Goal: Task Accomplishment & Management: Manage account settings

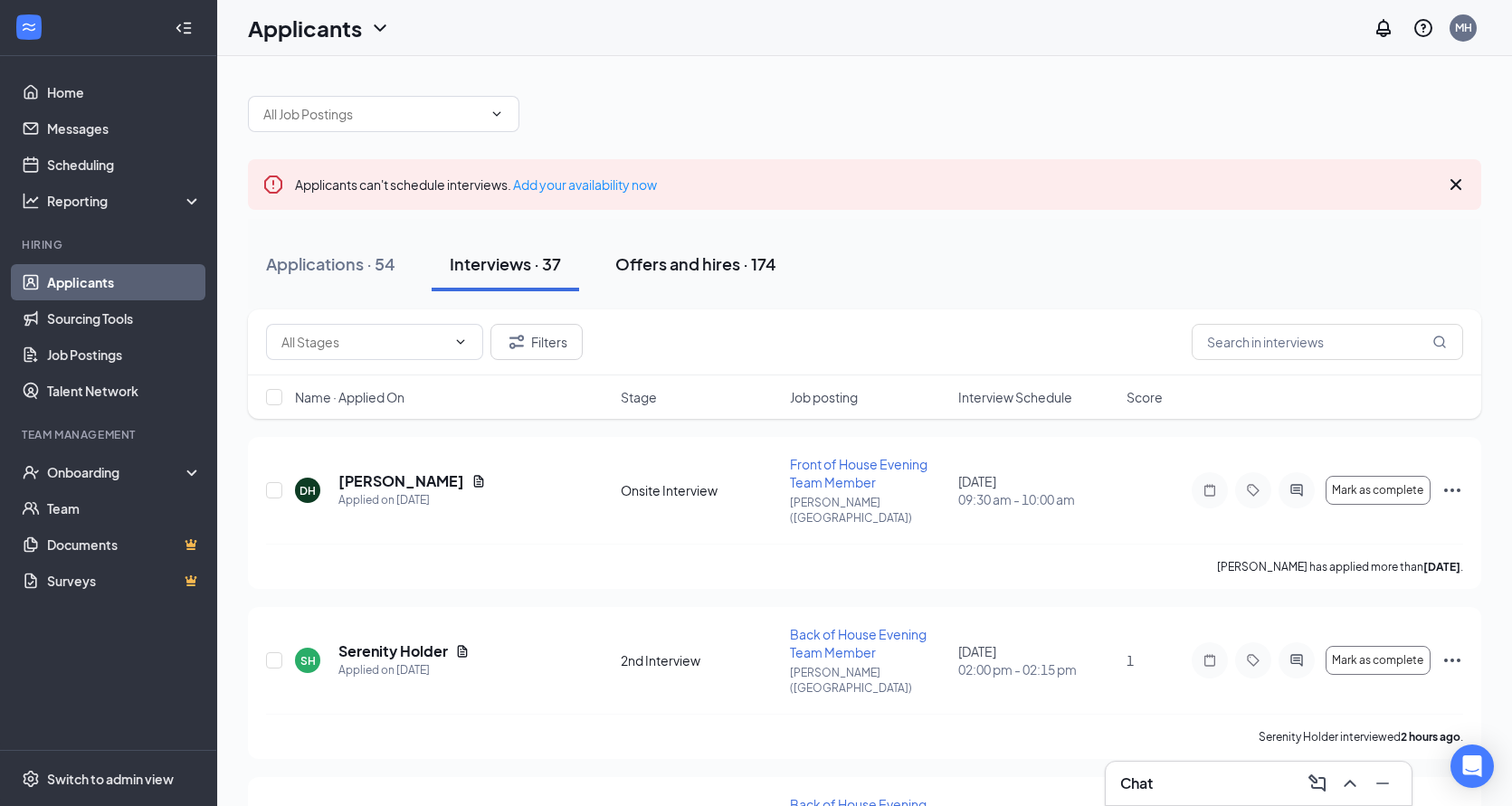
click at [712, 266] on div "Offers and hires · 174" at bounding box center [696, 263] width 161 height 22
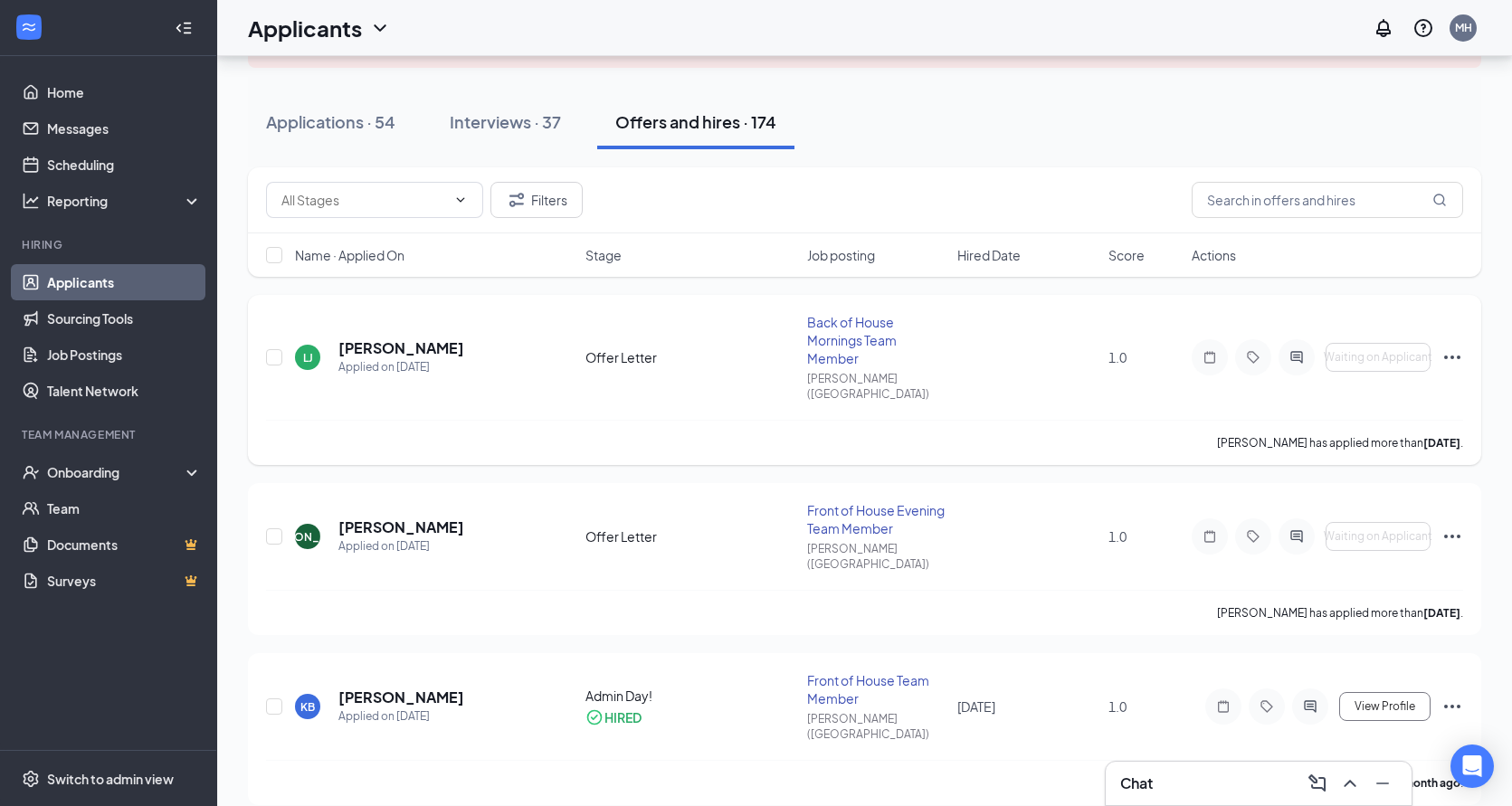
scroll to position [141, 0]
click at [1253, 202] on input "text" at bounding box center [1328, 201] width 272 height 36
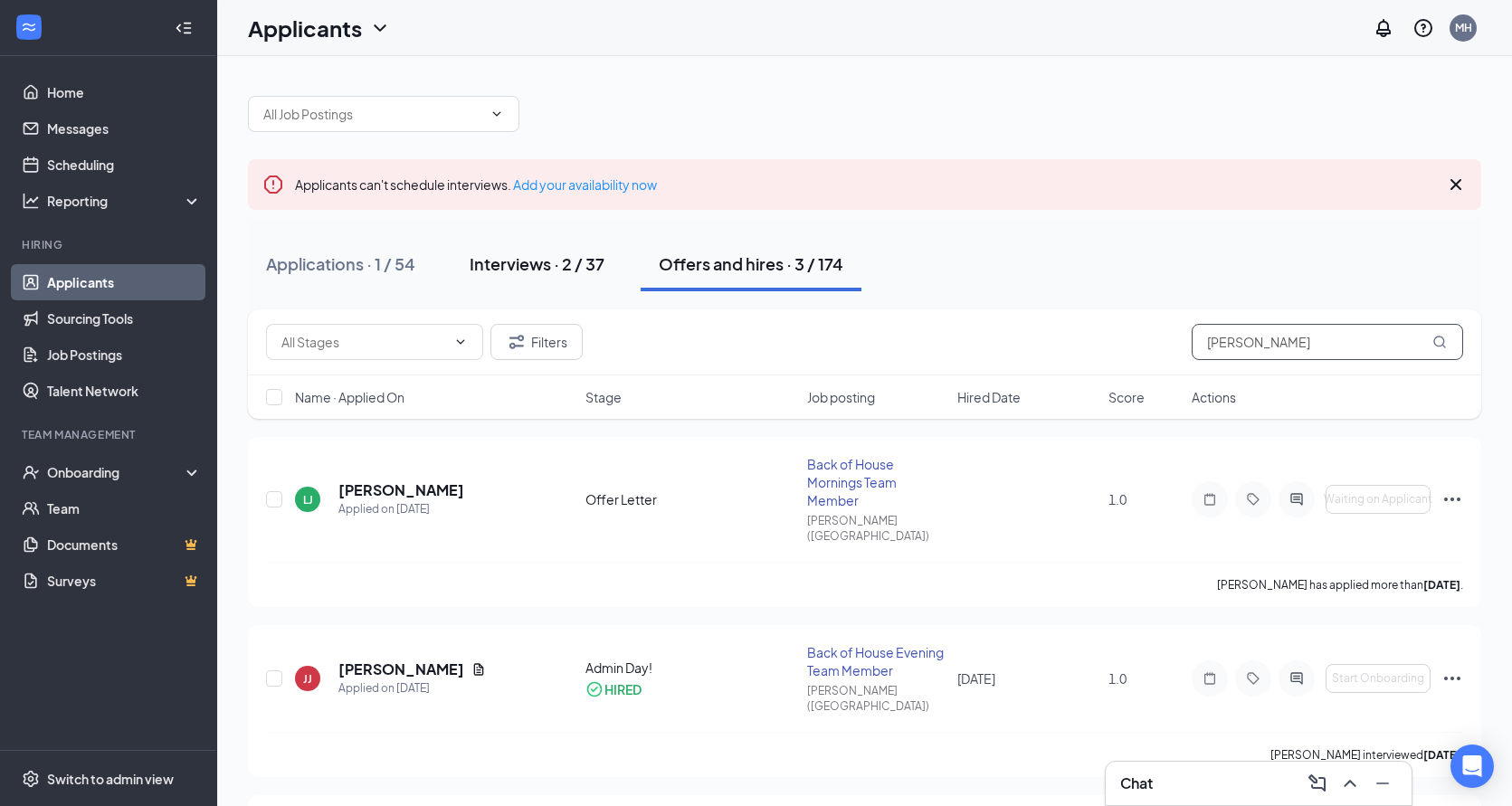
type input "[PERSON_NAME]"
click at [503, 270] on div "Interviews · 2 / 37" at bounding box center [537, 263] width 135 height 22
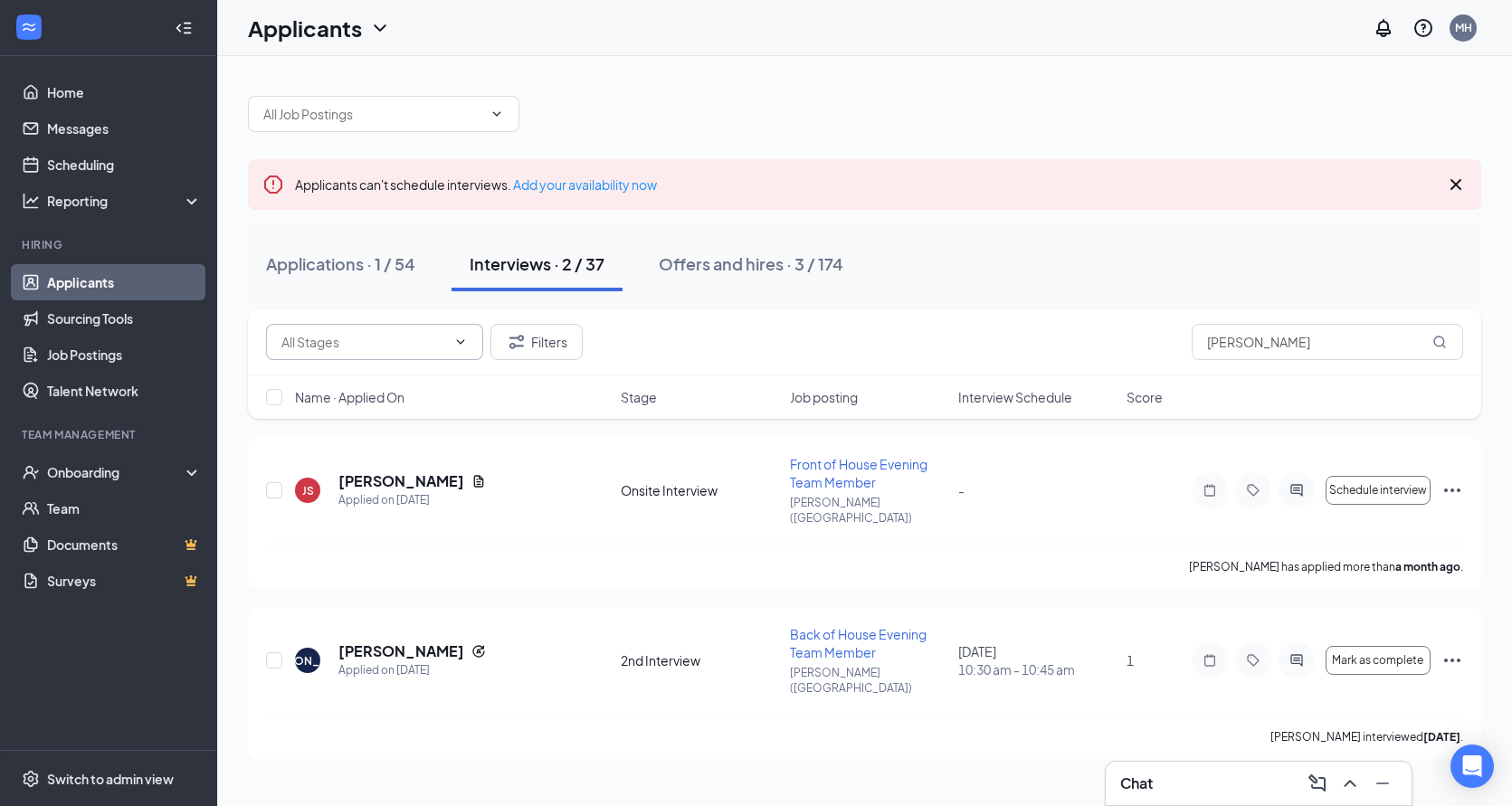
click at [424, 349] on input "text" at bounding box center [364, 341] width 165 height 20
click at [374, 641] on h5 "[PERSON_NAME]" at bounding box center [402, 651] width 126 height 20
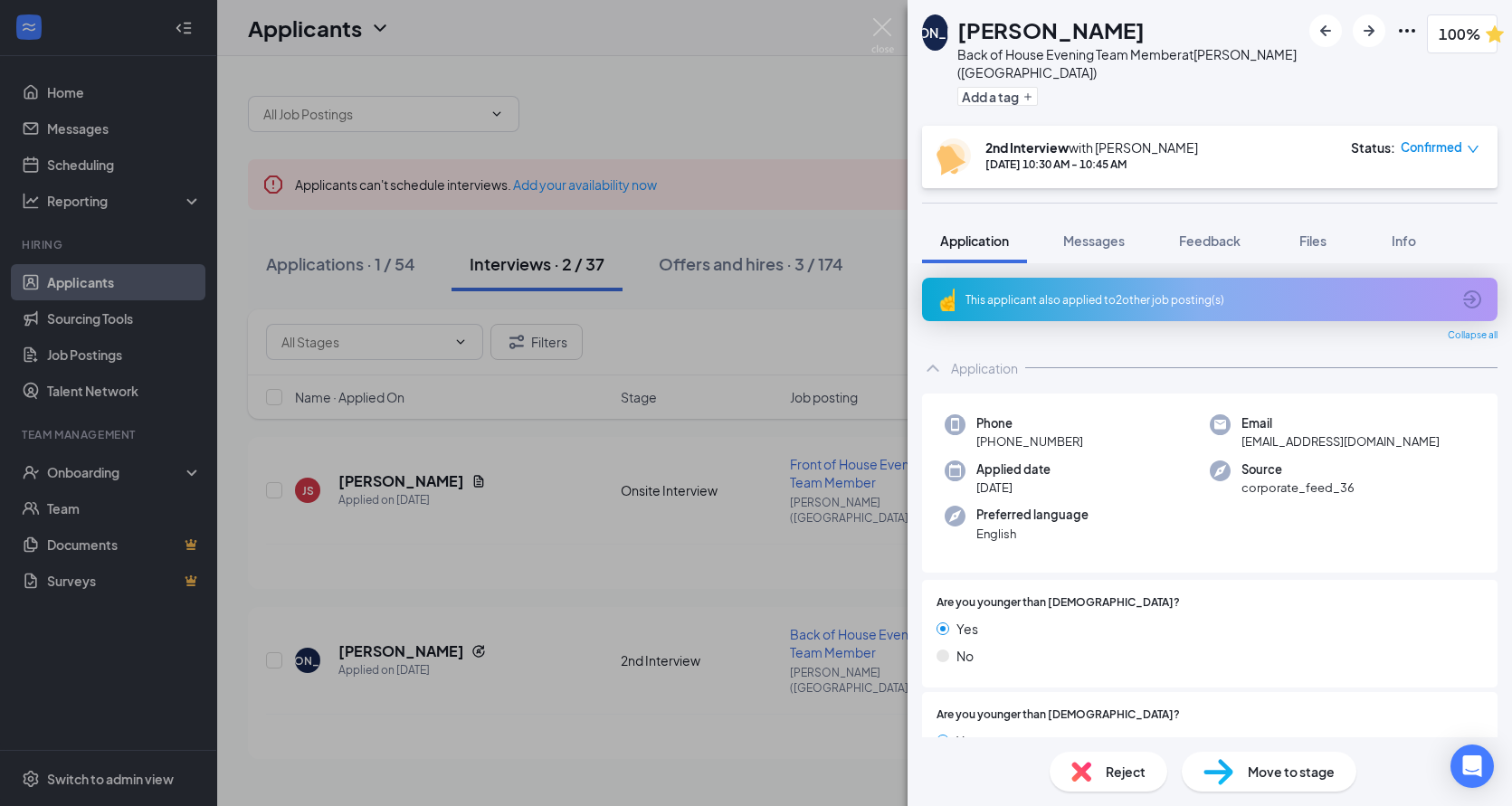
click at [1115, 772] on span "Reject" at bounding box center [1125, 771] width 40 height 20
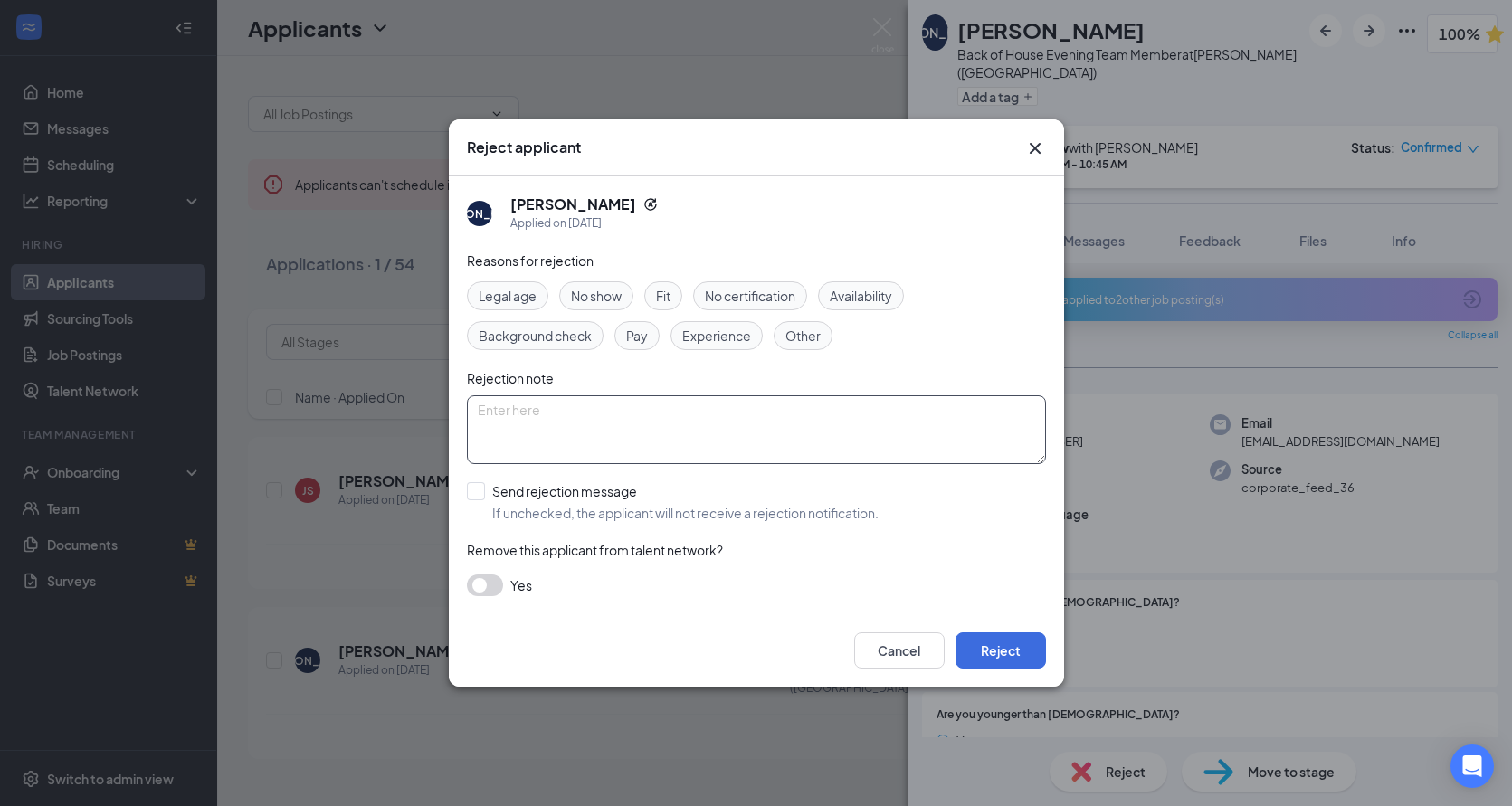
click at [619, 433] on textarea at bounding box center [756, 429] width 579 height 69
type textarea "not ready for employment (too young and doesn't know what conflict is)"
click at [473, 489] on input "Send rejection message If unchecked, the applicant will not receive a rejection…" at bounding box center [673, 501] width 411 height 40
checkbox input "true"
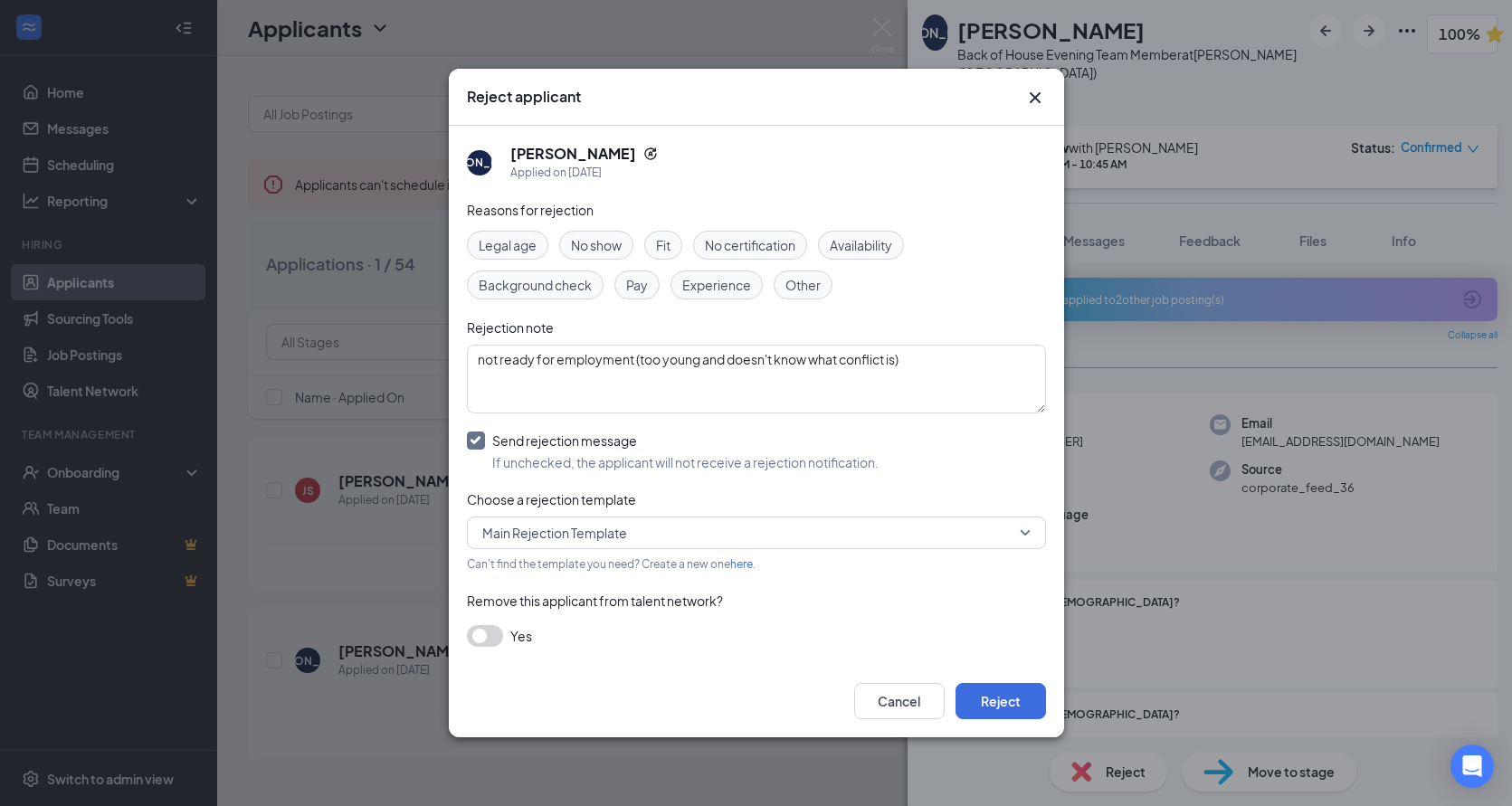
click at [591, 544] on span "Main Rejection Template" at bounding box center [554, 532] width 145 height 27
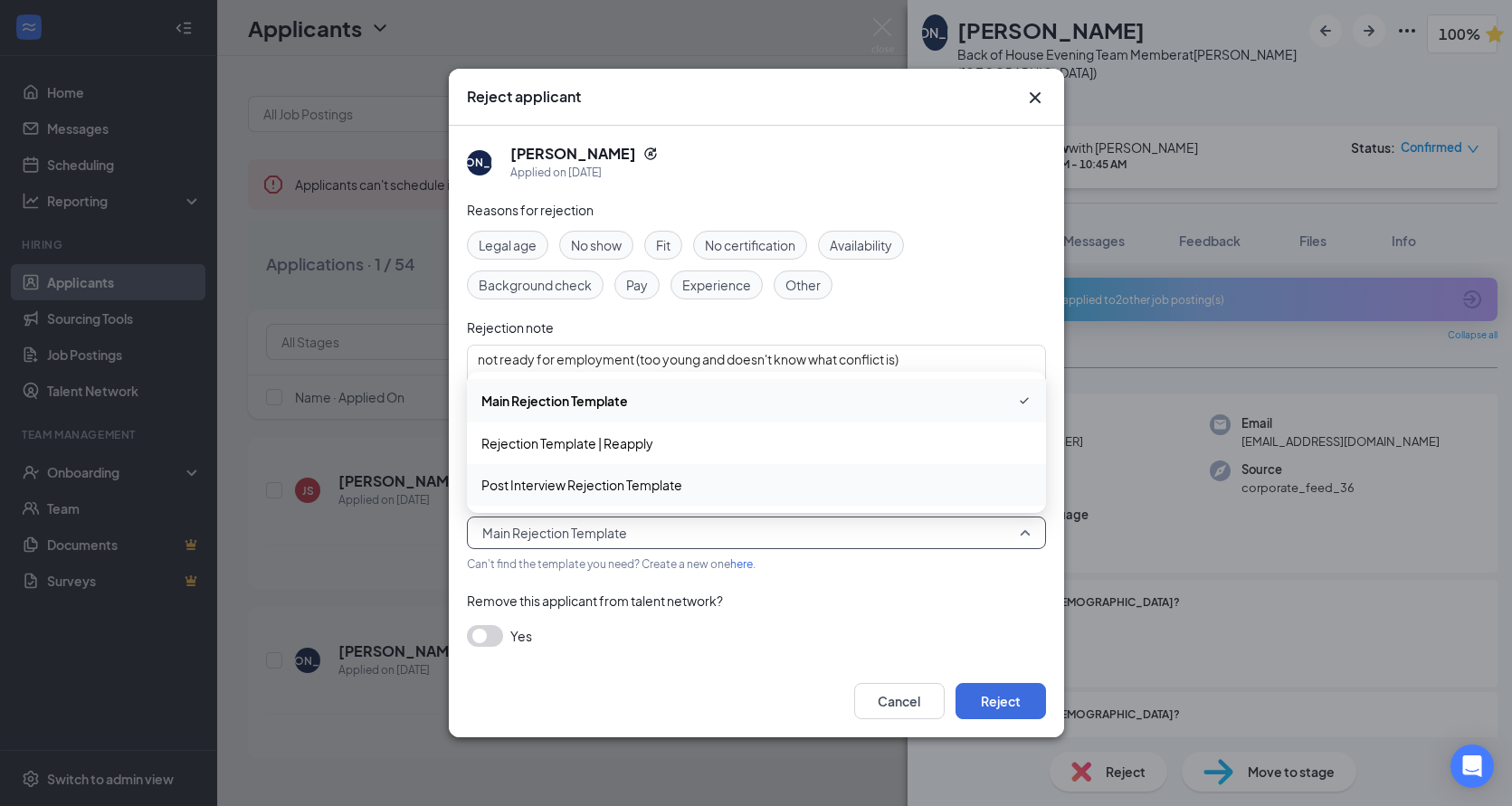
click at [592, 491] on span "Post Interview Rejection Template" at bounding box center [581, 485] width 201 height 20
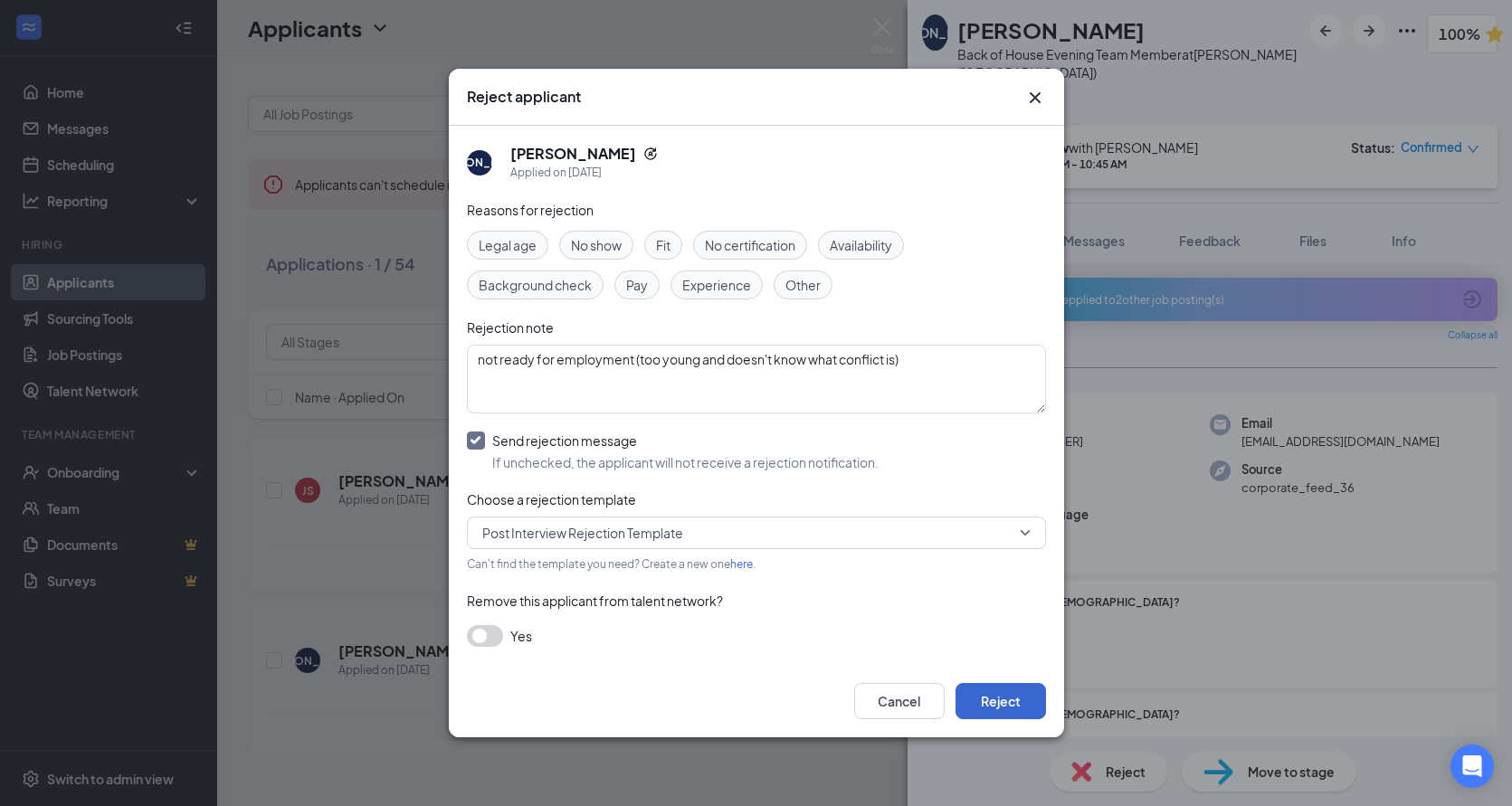
click at [1003, 704] on button "Reject" at bounding box center [1001, 700] width 90 height 36
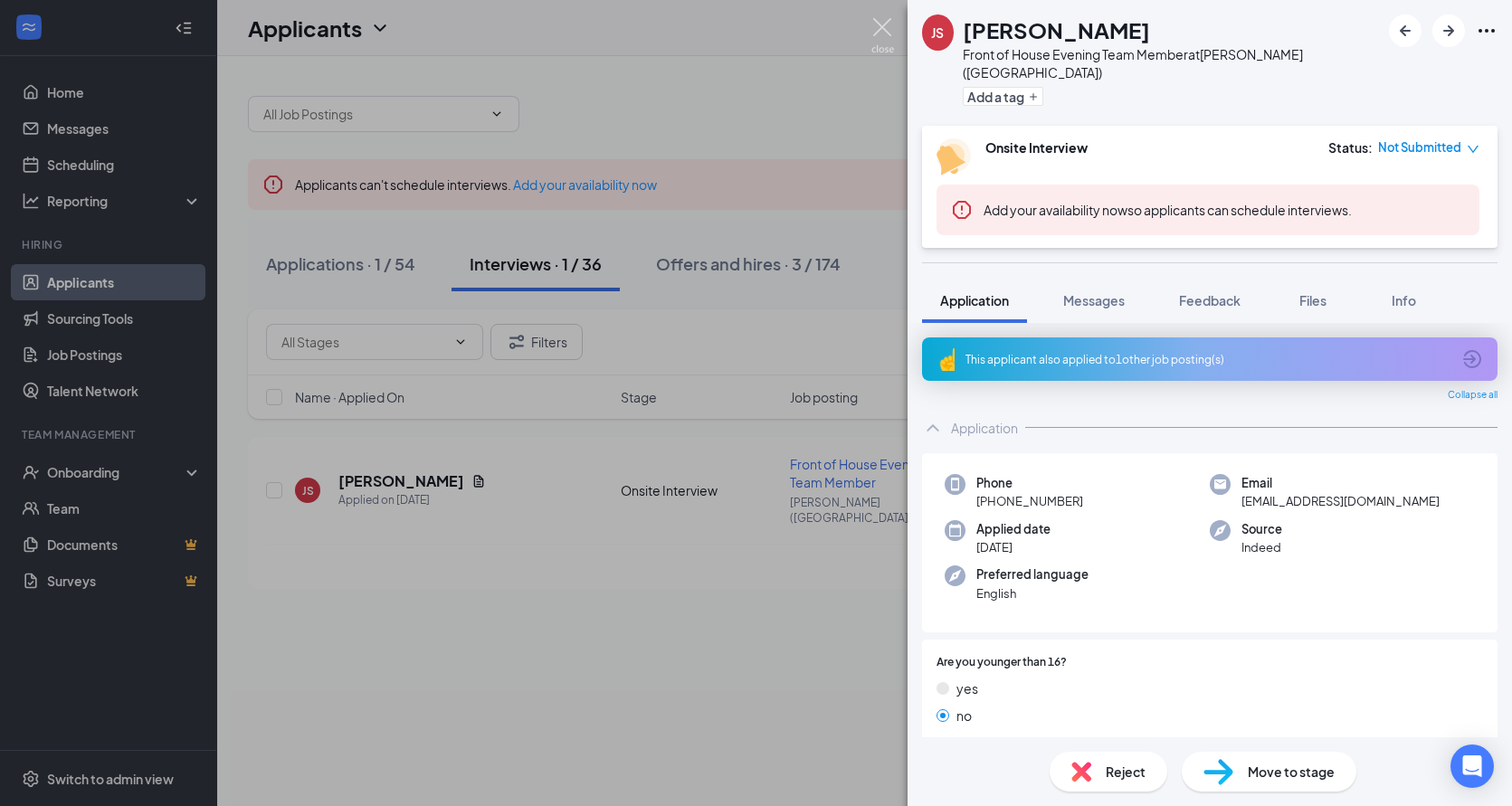
click at [879, 21] on img at bounding box center [882, 36] width 22 height 35
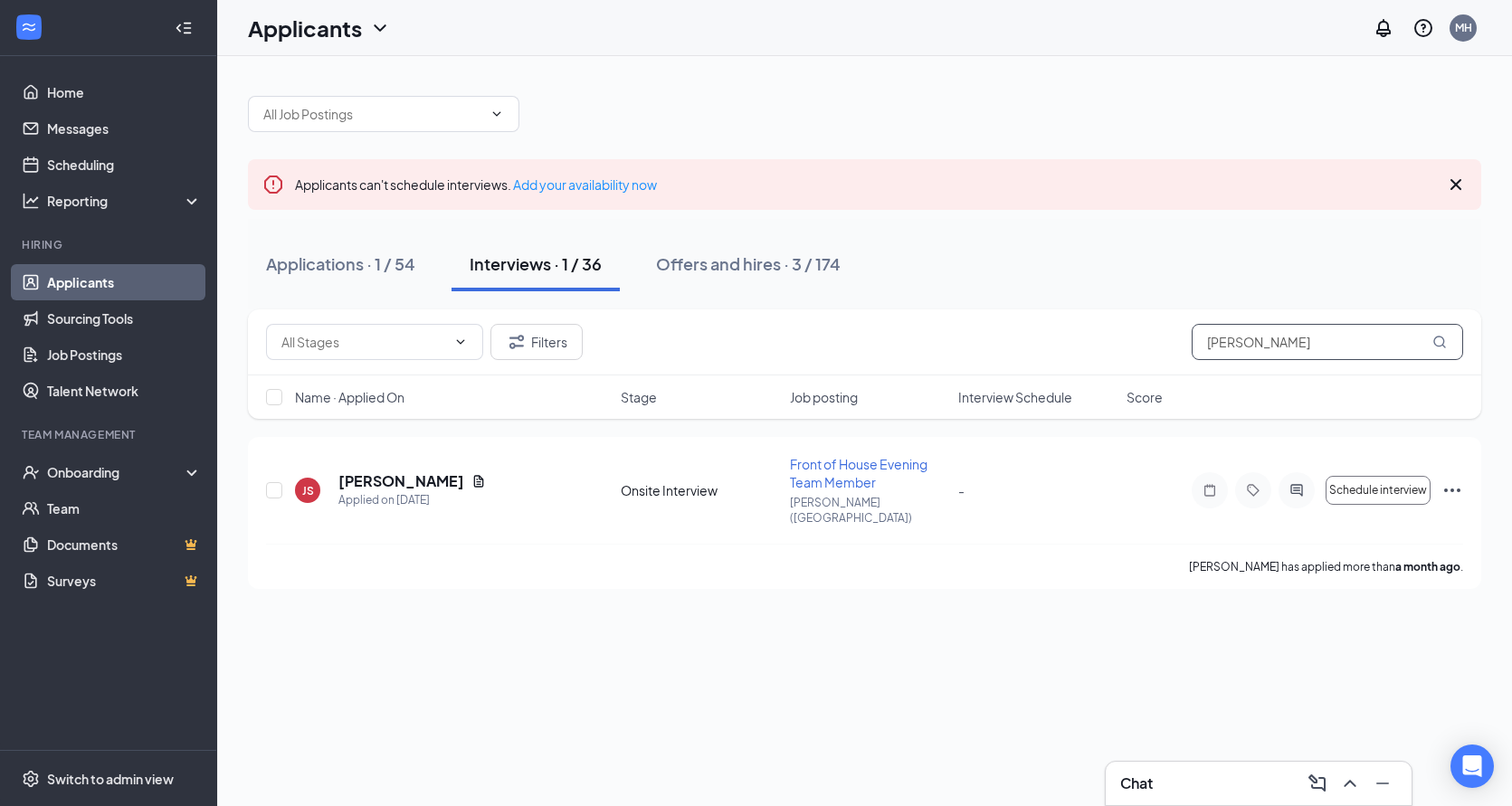
drag, startPoint x: 1248, startPoint y: 344, endPoint x: 1169, endPoint y: 339, distance: 79.2
click at [1169, 339] on div "2nd Interview (4) Onsite Interview (32) Filters [PERSON_NAME]" at bounding box center [865, 341] width 1198 height 36
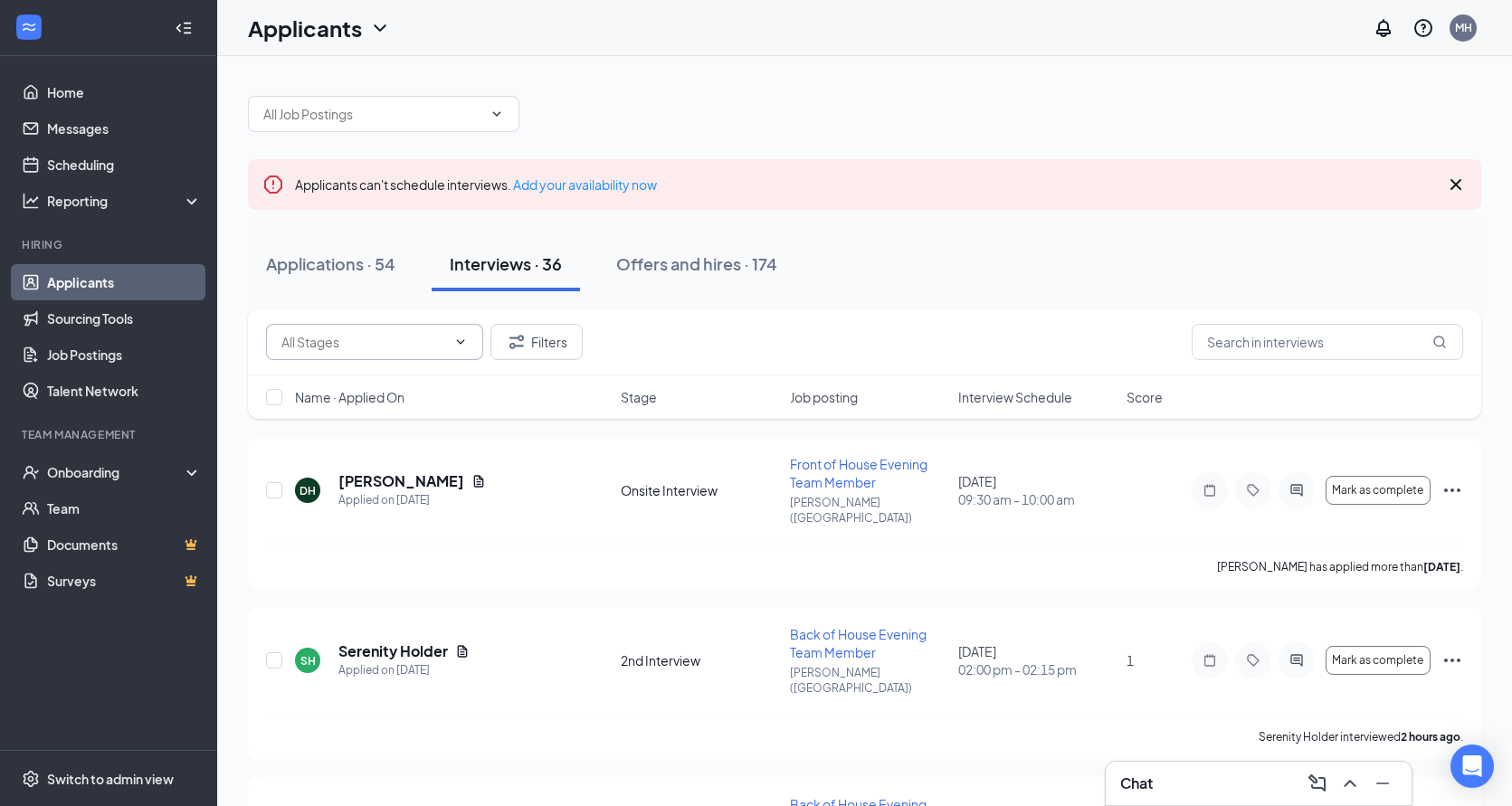
click at [428, 339] on input "text" at bounding box center [364, 341] width 165 height 20
click at [363, 378] on div "2nd Interview (4)" at bounding box center [344, 376] width 96 height 20
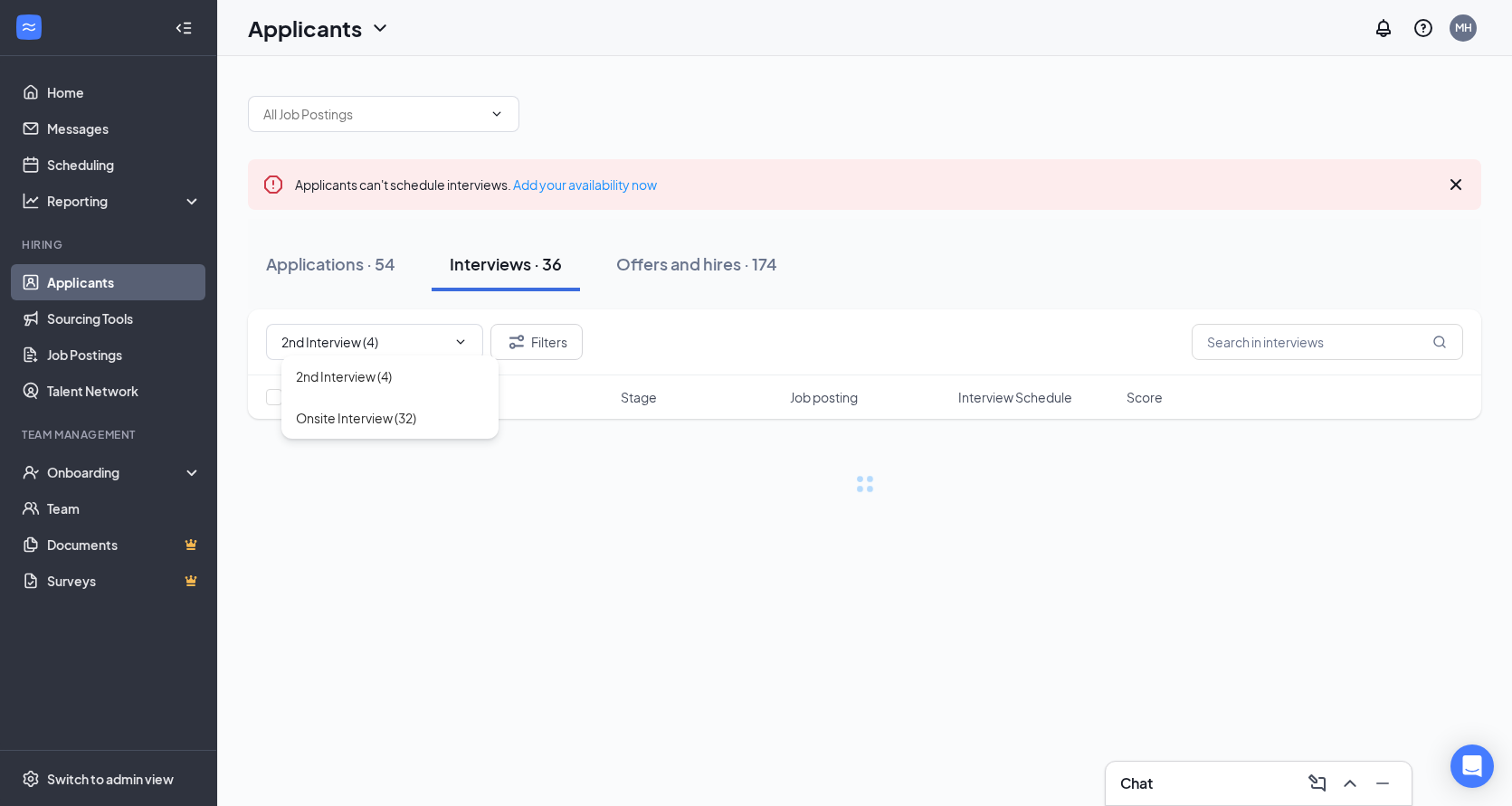
type input "2nd Interview (4)"
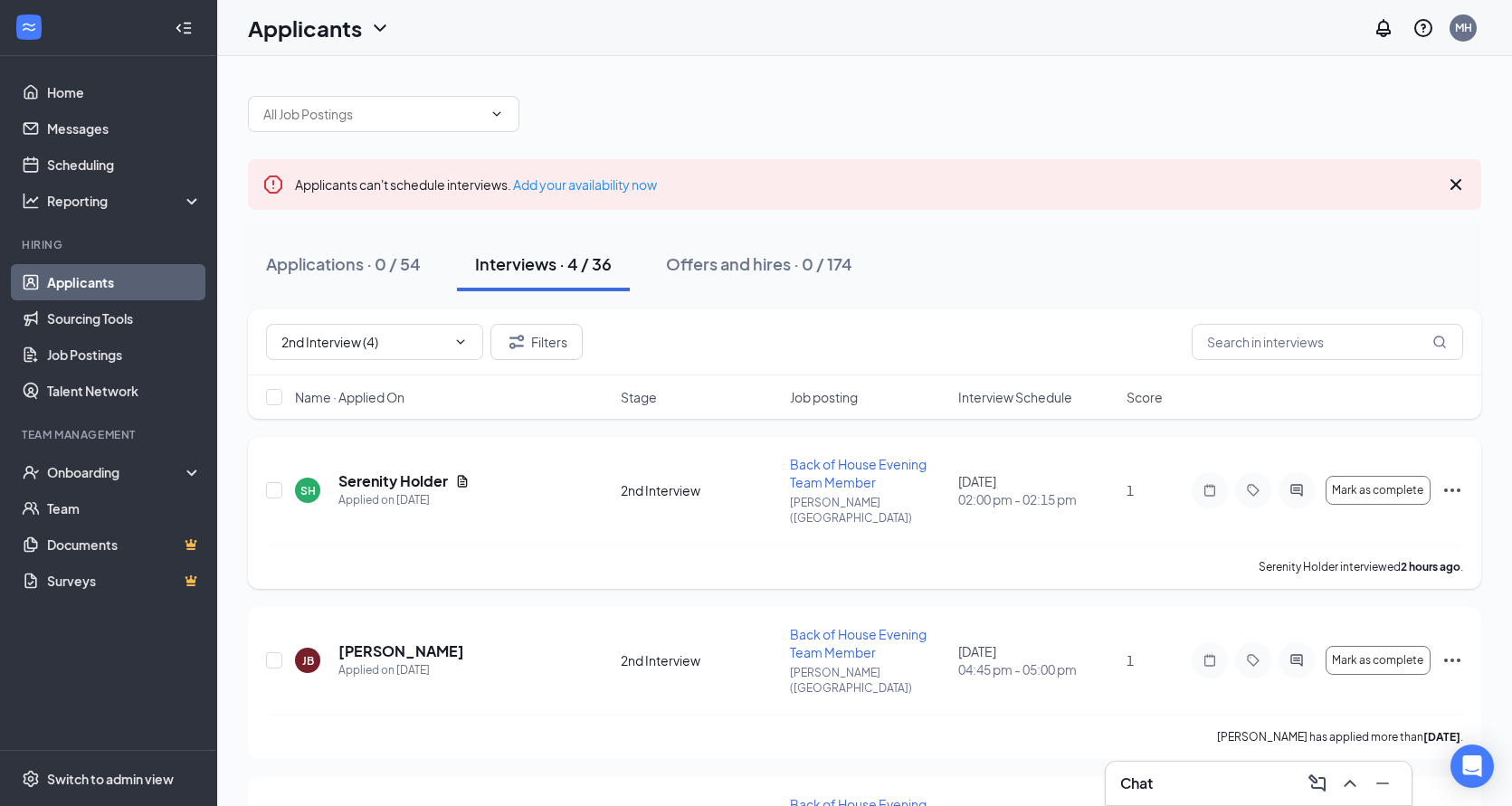
click at [1454, 489] on icon "Ellipses" at bounding box center [1452, 491] width 16 height 4
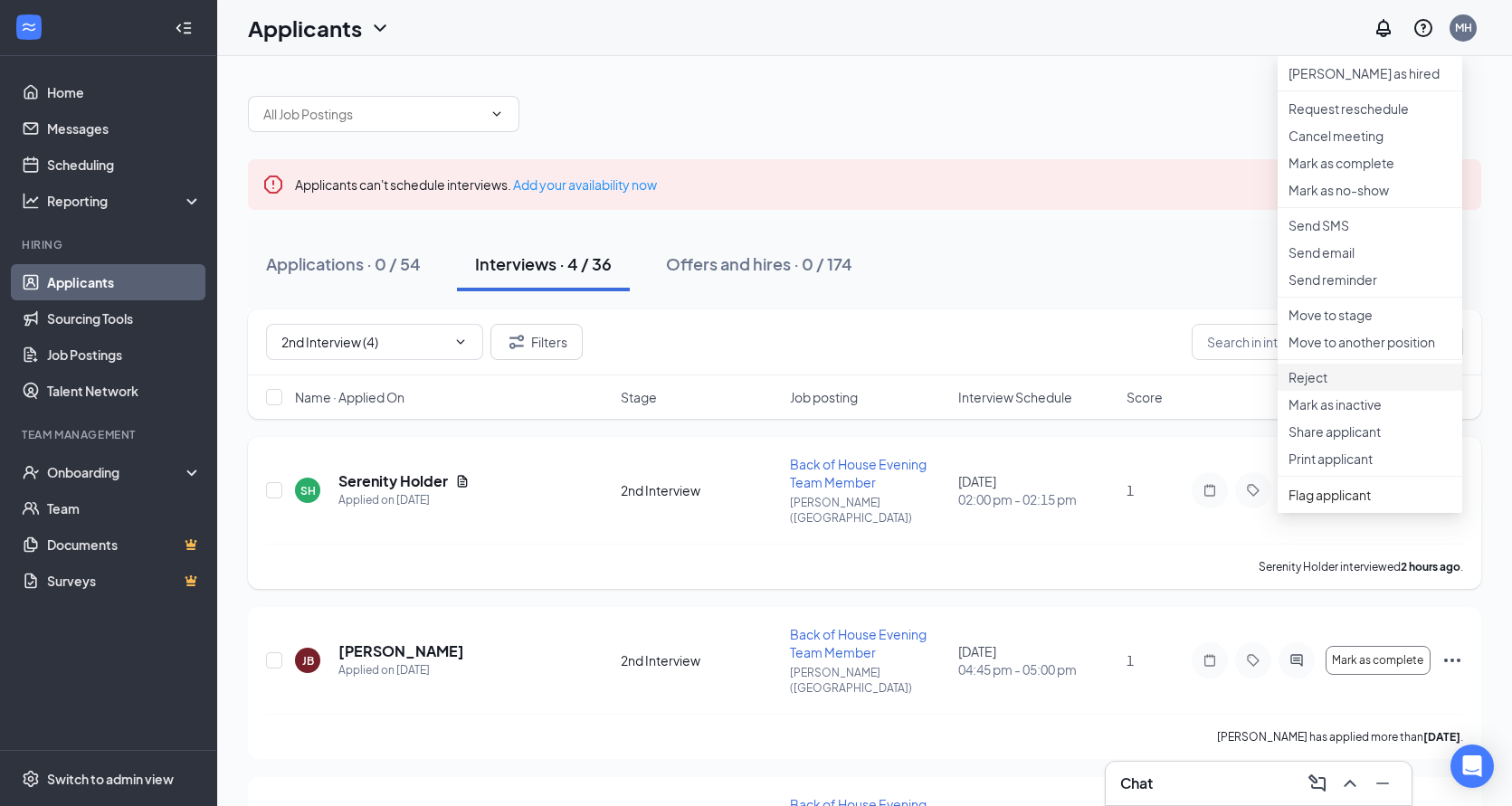
click at [1320, 386] on p "Reject" at bounding box center [1370, 377] width 163 height 18
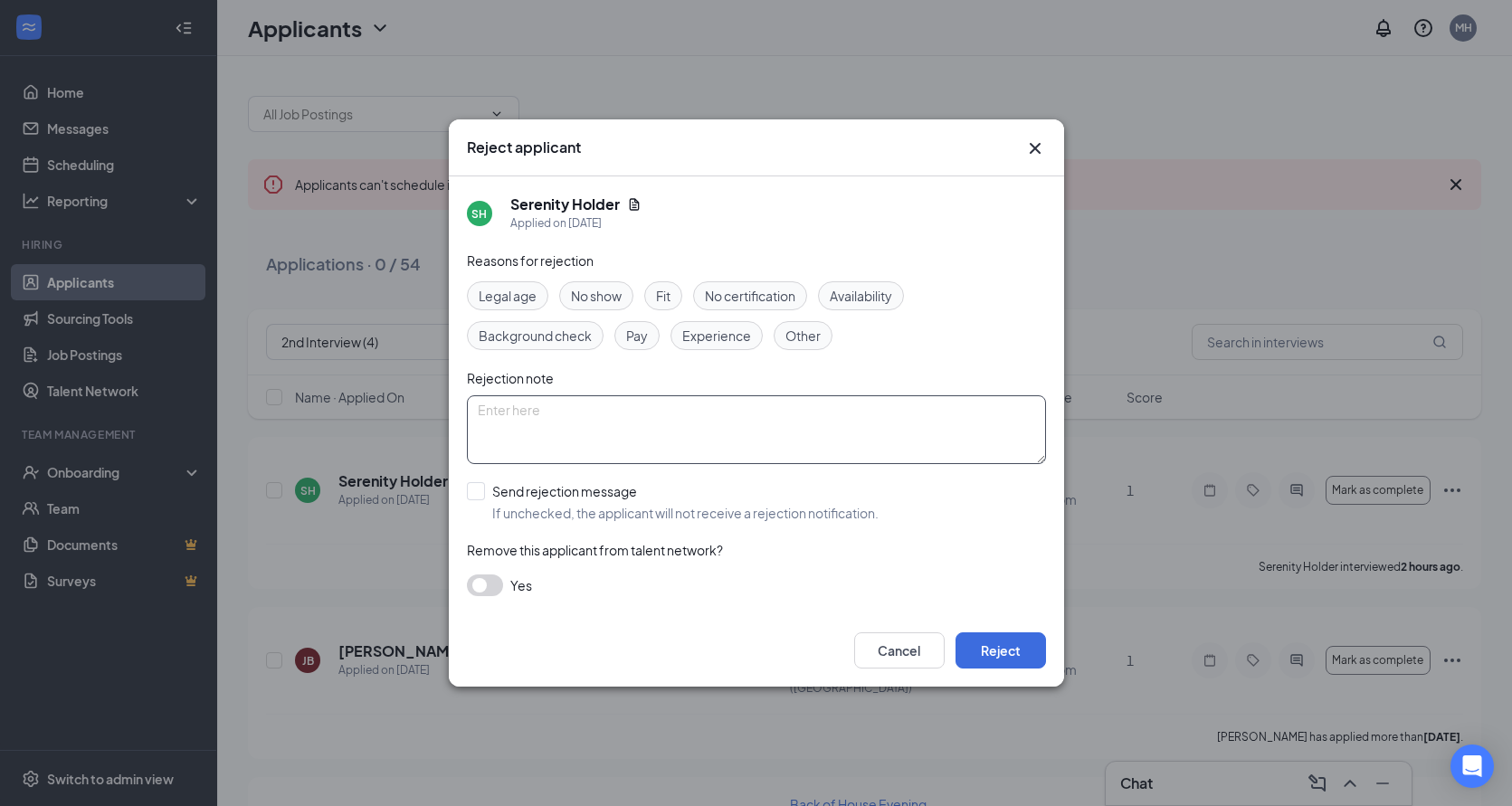
drag, startPoint x: 618, startPoint y: 432, endPoint x: 630, endPoint y: 435, distance: 12.4
click at [618, 432] on textarea at bounding box center [756, 429] width 579 height 69
type textarea "wants pay rate out of our pay scale"
click at [474, 488] on input "Send rejection message If unchecked, the applicant will not receive a rejection…" at bounding box center [673, 501] width 411 height 40
checkbox input "true"
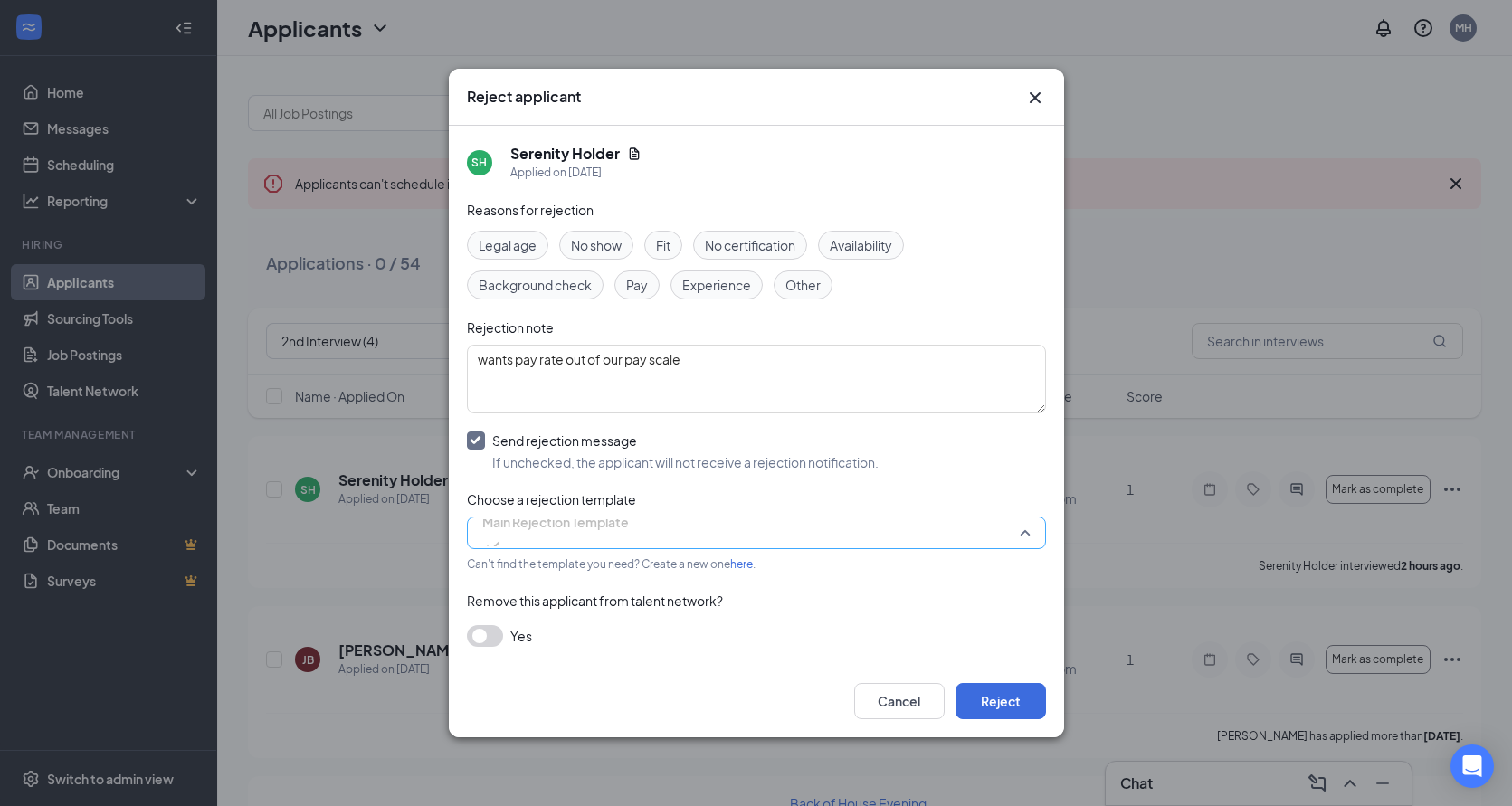
scroll to position [3, 0]
click at [557, 535] on span "Main Rejection Template" at bounding box center [555, 522] width 147 height 27
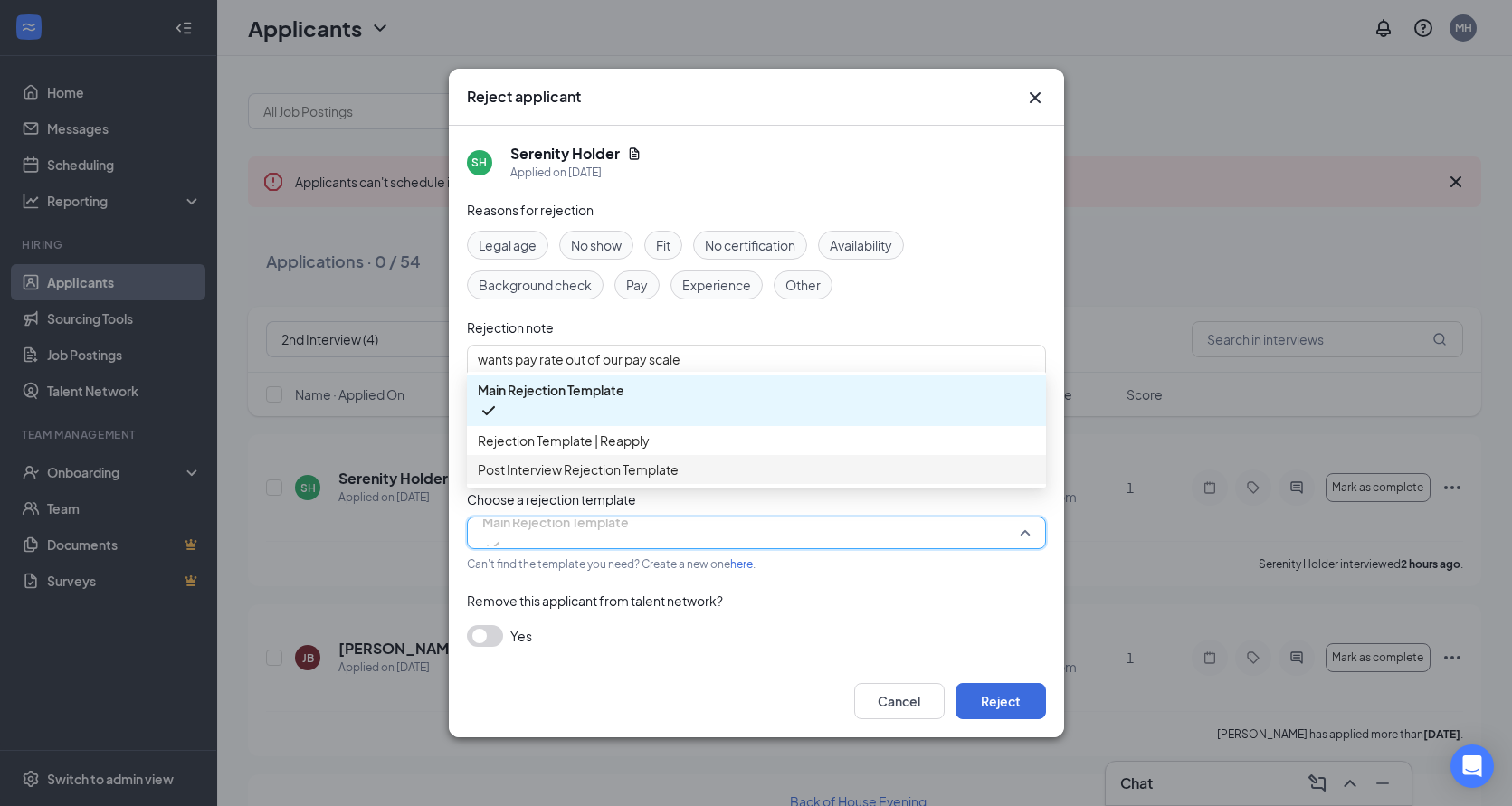
click at [623, 479] on span "Post Interview Rejection Template" at bounding box center [577, 469] width 201 height 20
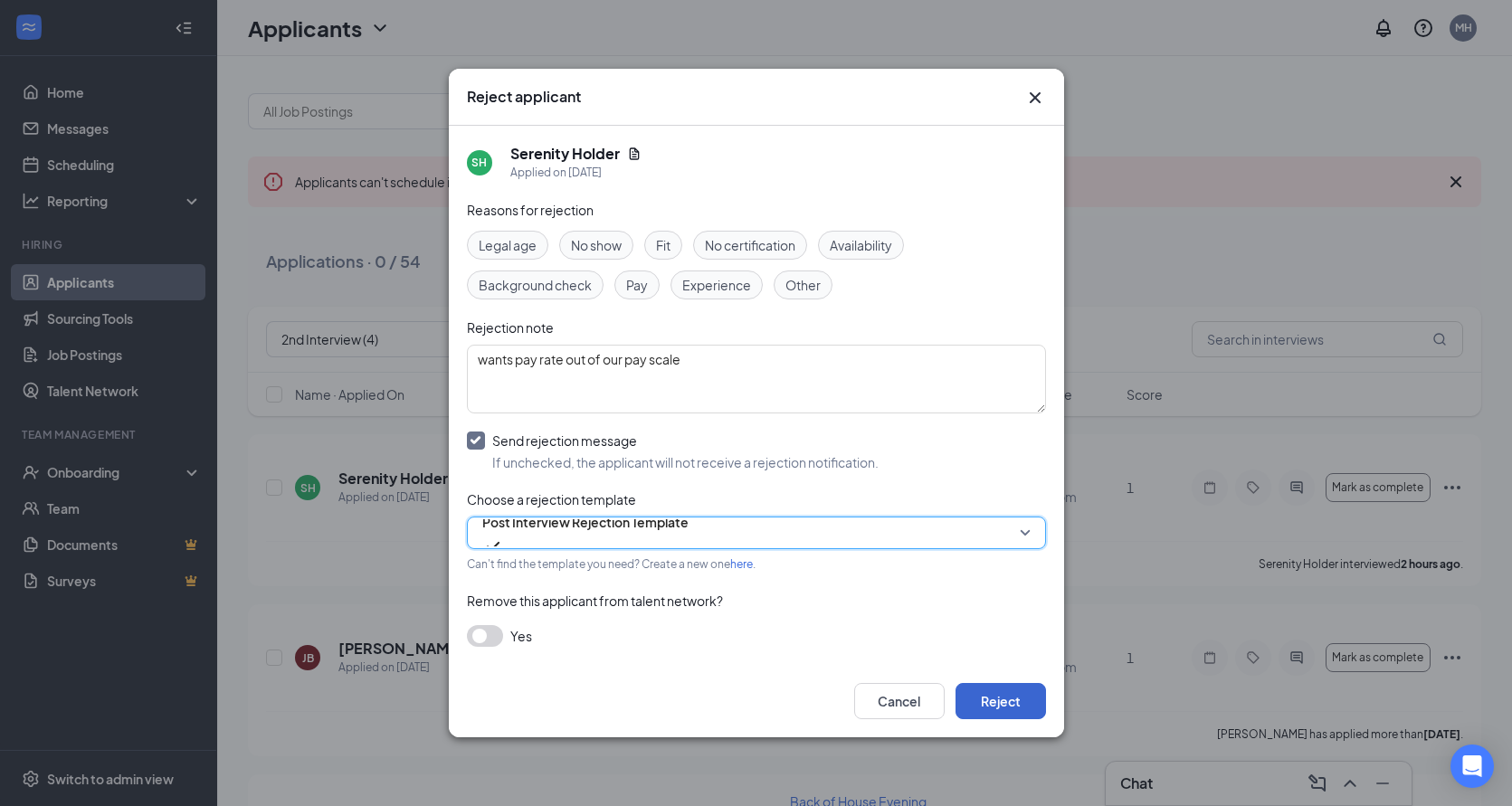
click at [1009, 699] on button "Reject" at bounding box center [1001, 700] width 90 height 36
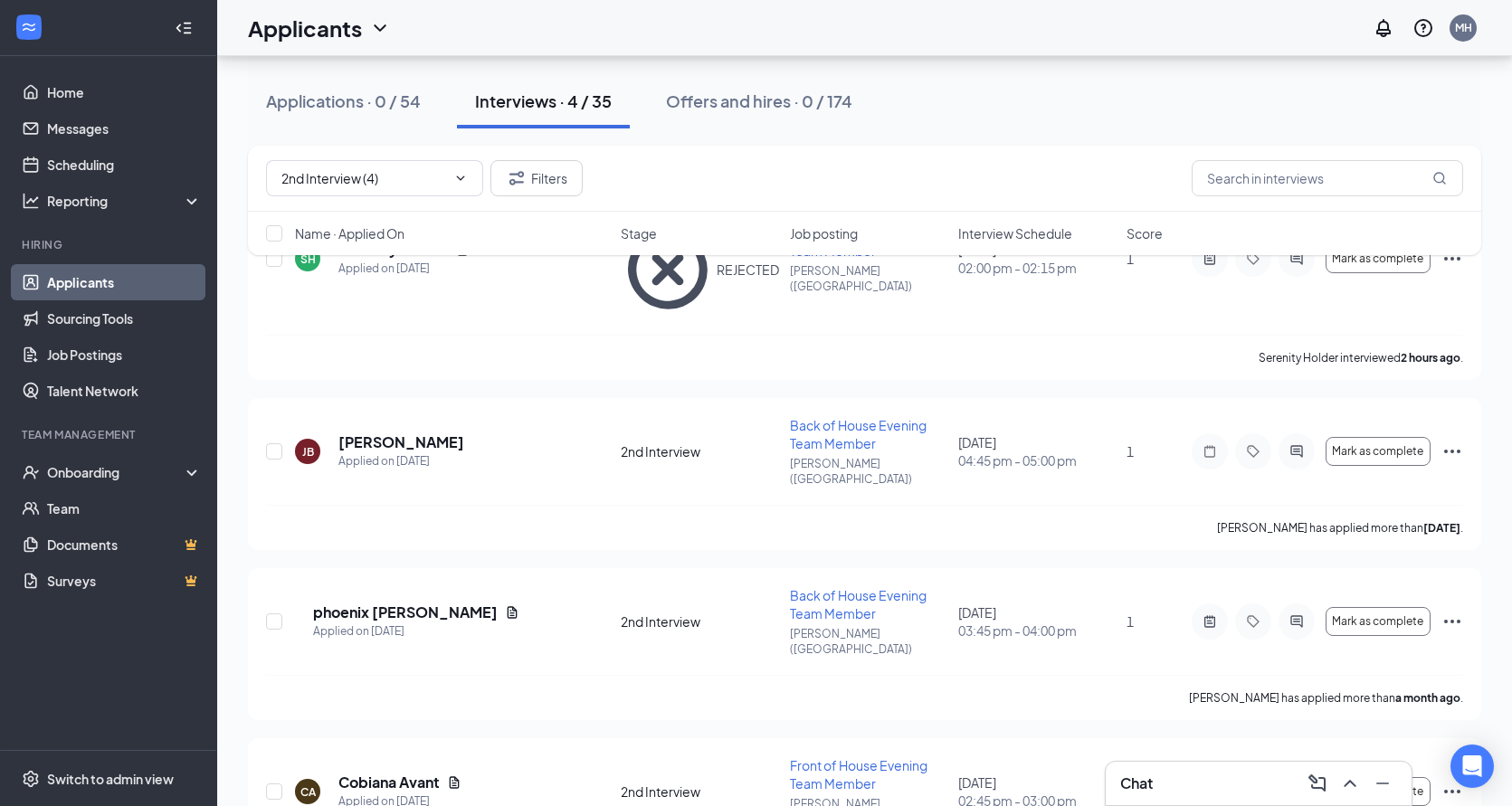
scroll to position [253, 0]
click at [1451, 782] on icon "Ellipses" at bounding box center [1452, 792] width 21 height 21
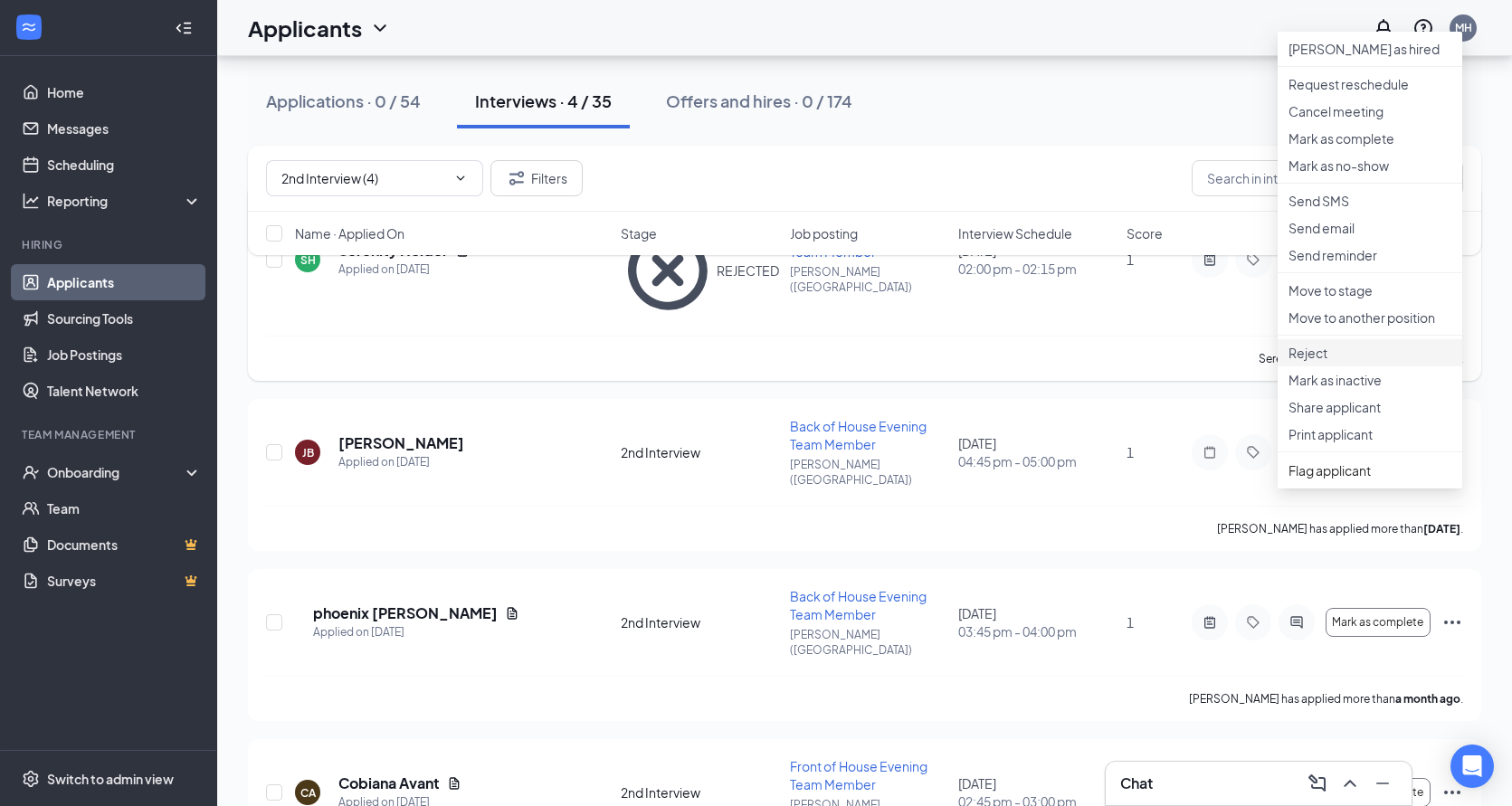
click at [1320, 362] on p "Reject" at bounding box center [1370, 352] width 163 height 18
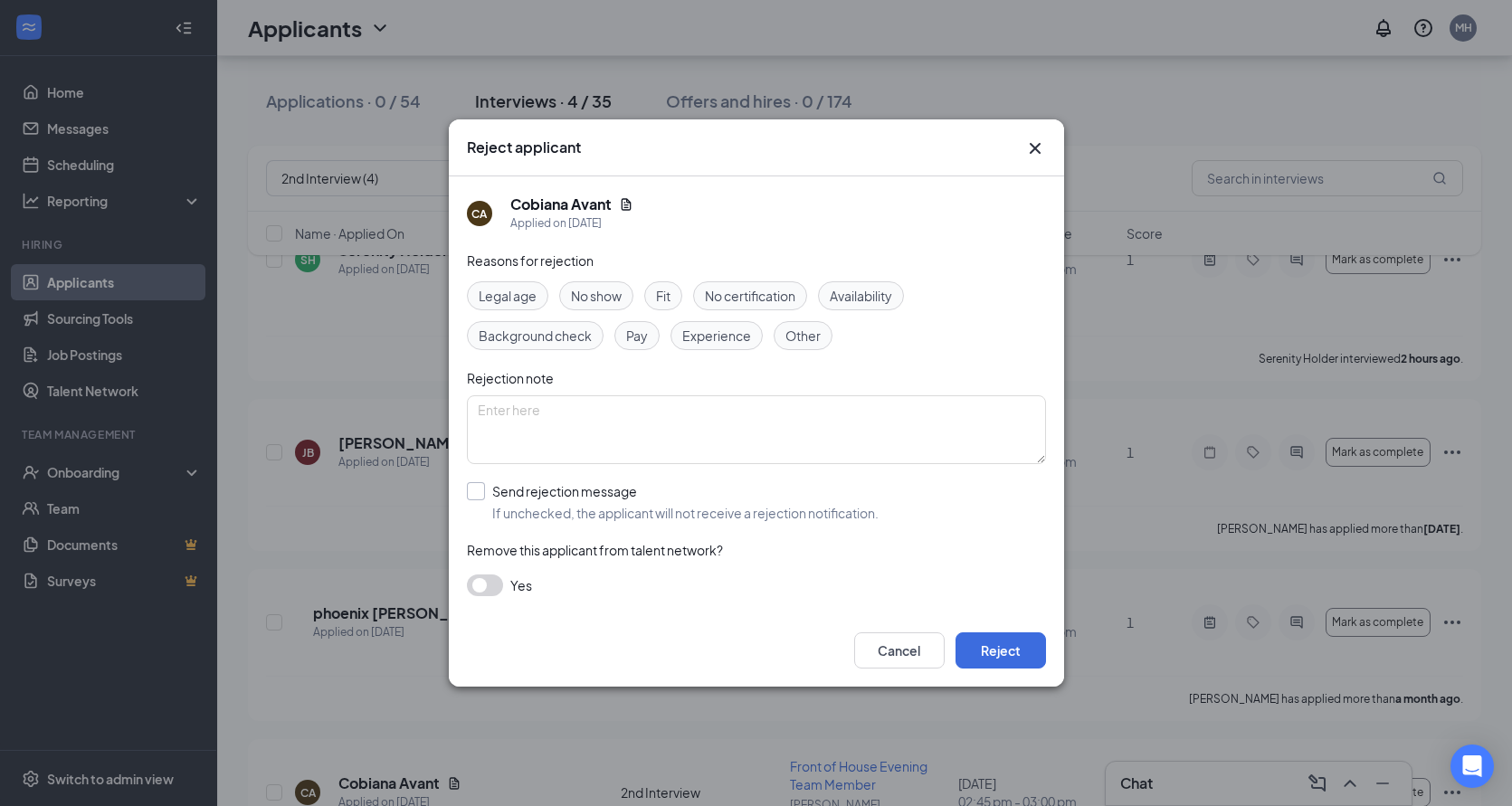
click at [477, 489] on input "Send rejection message If unchecked, the applicant will not receive a rejection…" at bounding box center [673, 501] width 411 height 40
checkbox input "true"
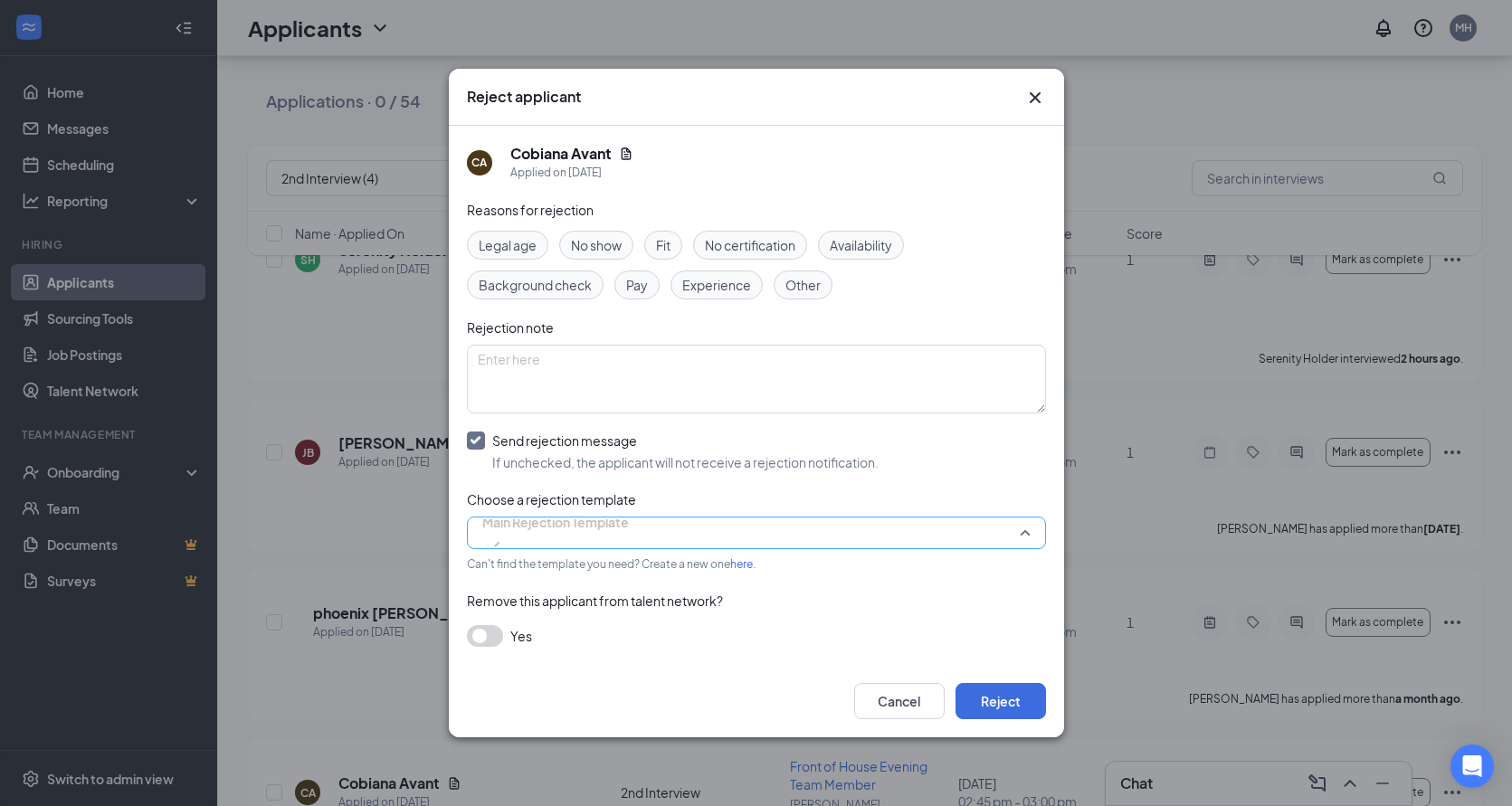
click at [629, 530] on span "Main Rejection Template" at bounding box center [555, 532] width 147 height 48
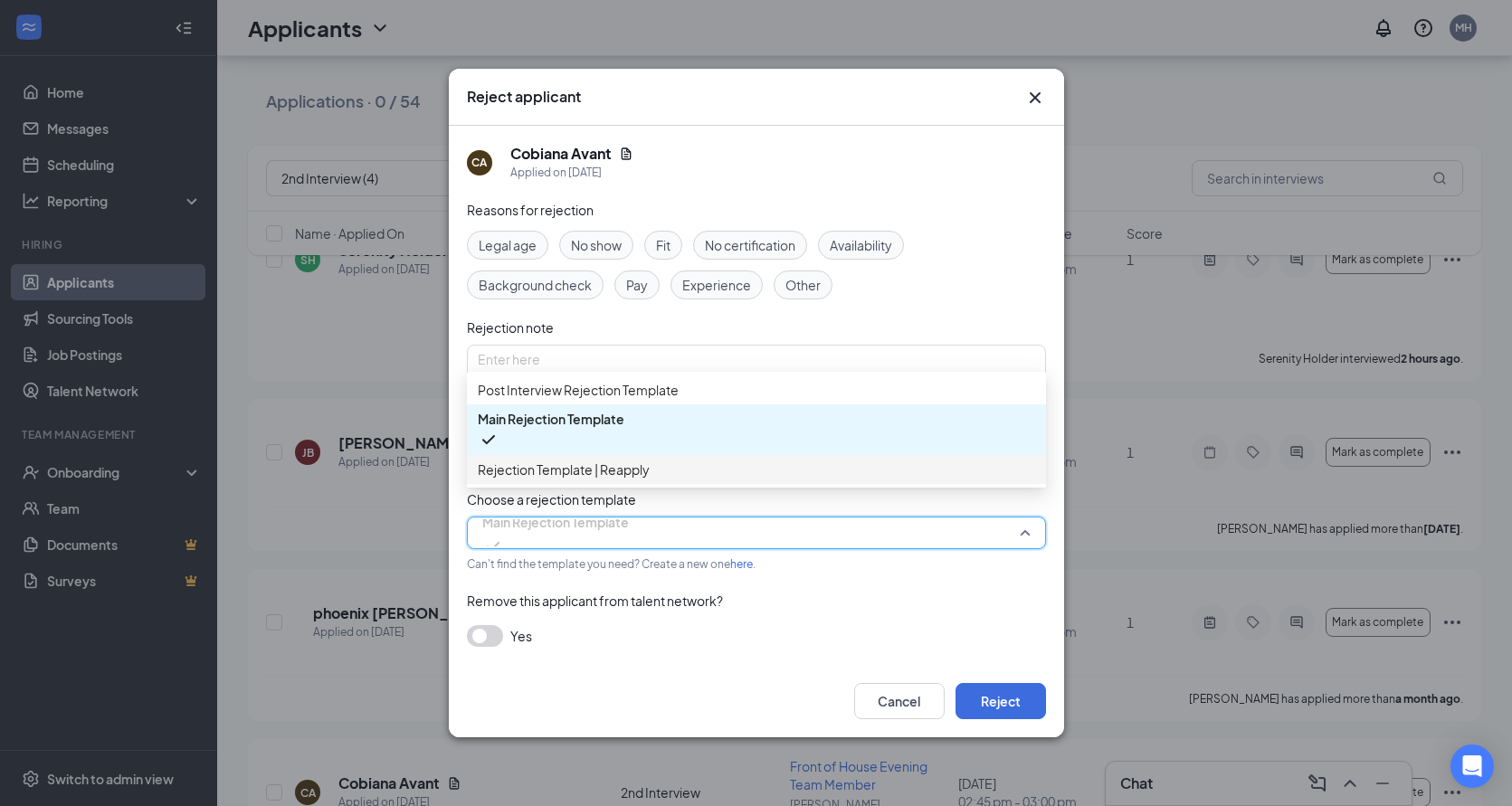
click at [617, 479] on span "Rejection Template | Reapply" at bounding box center [563, 469] width 172 height 20
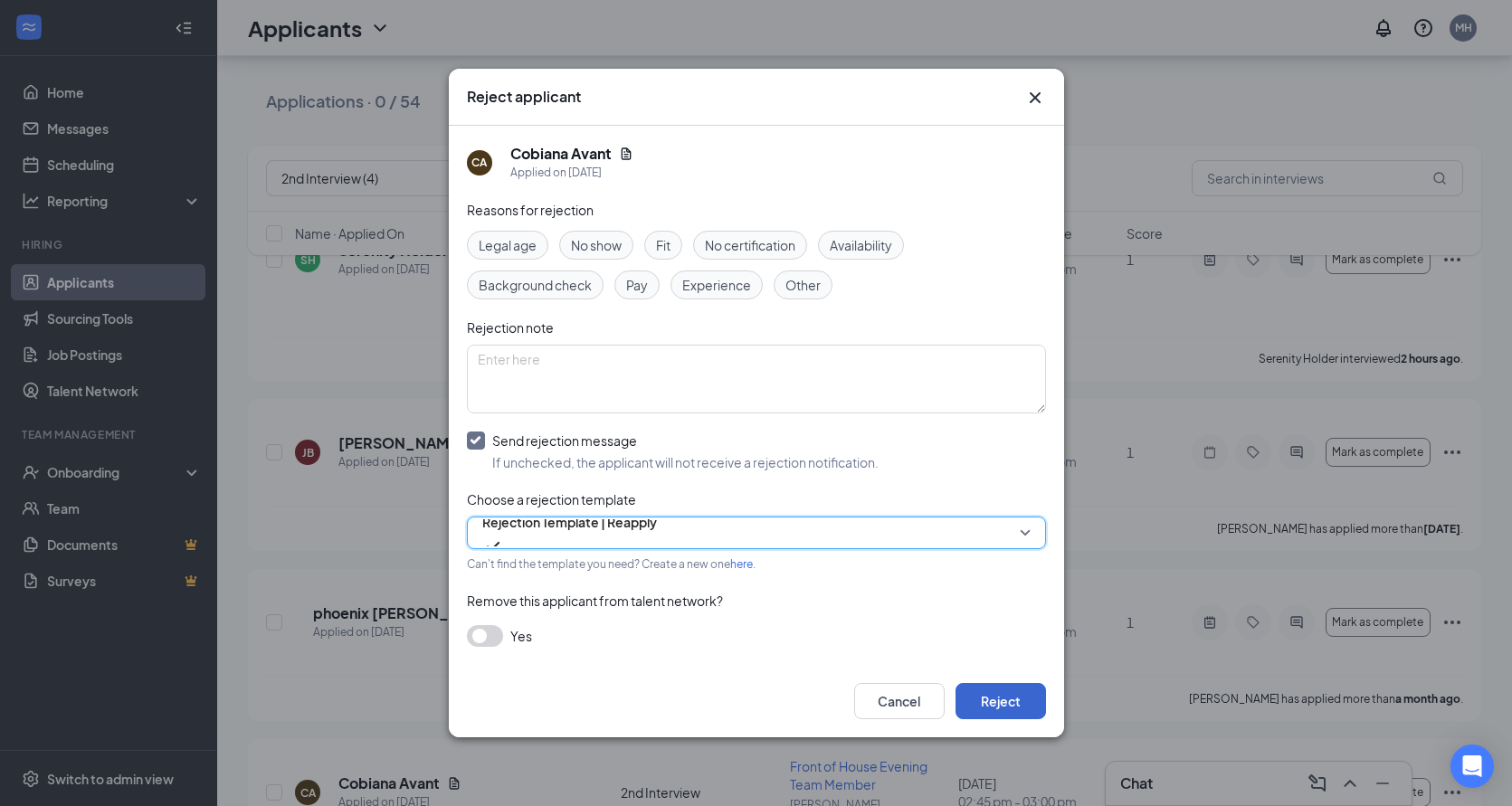
click at [989, 701] on button "Reject" at bounding box center [1001, 700] width 90 height 36
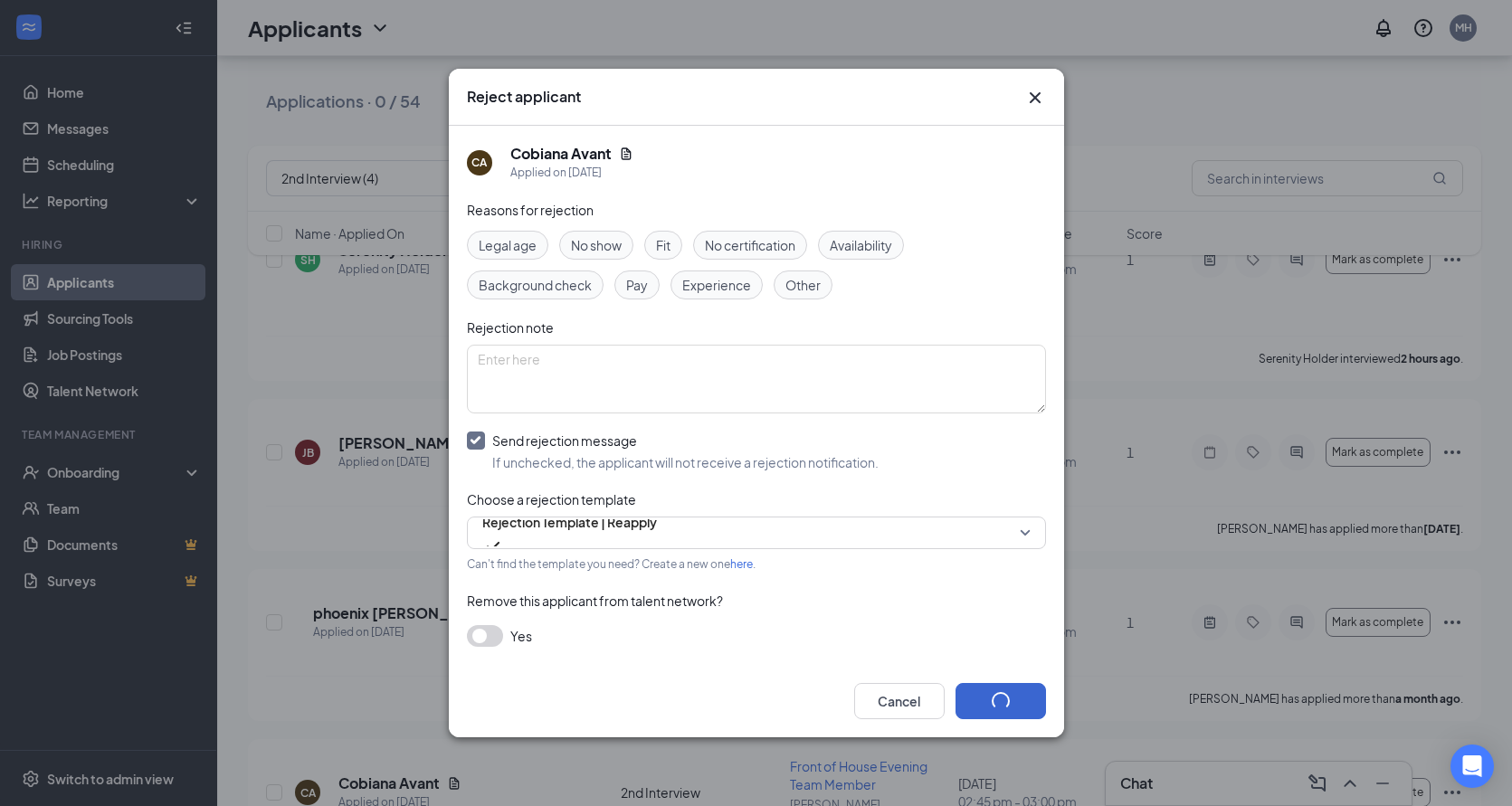
scroll to position [0, 0]
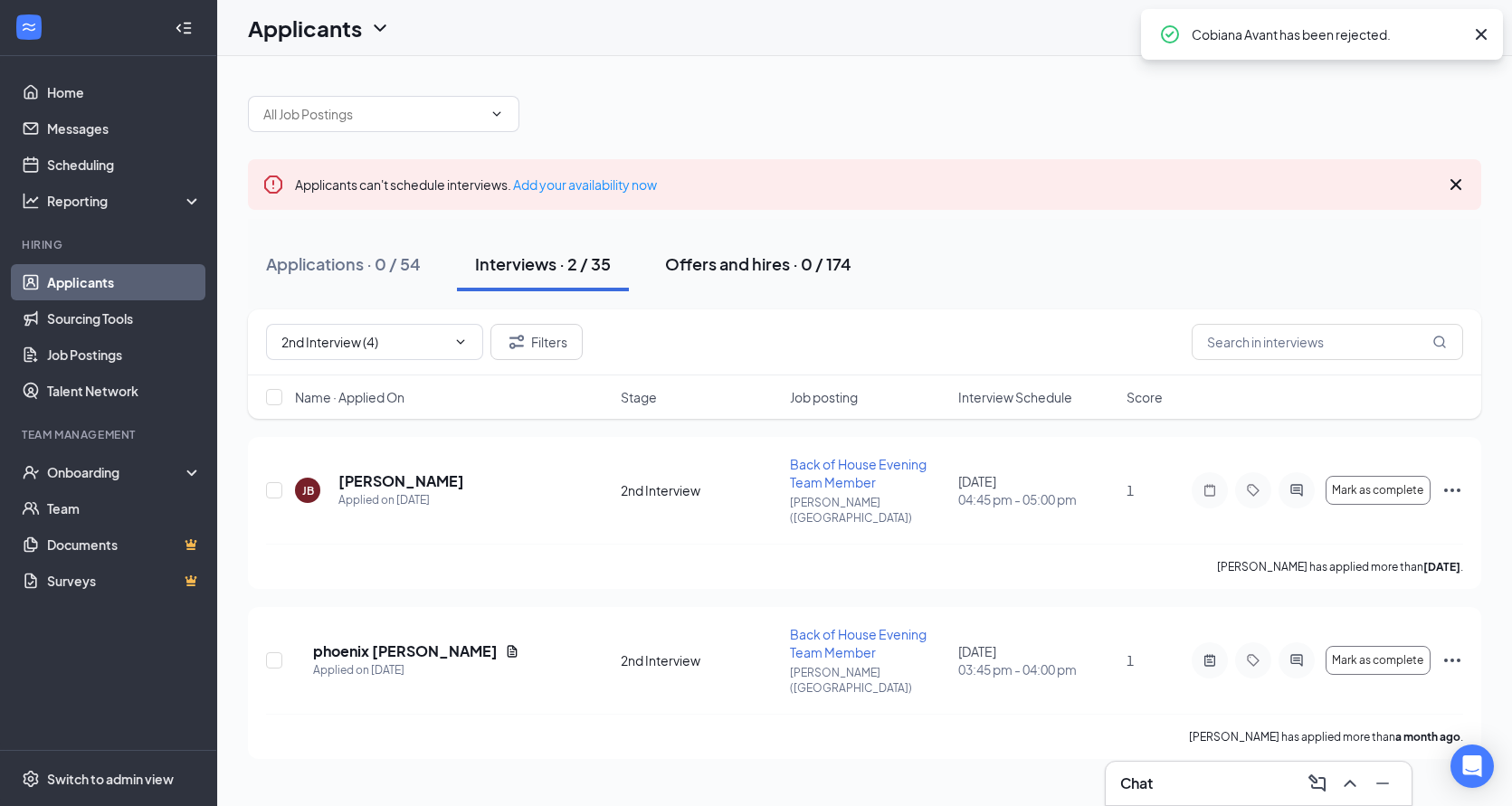
click at [704, 265] on div "Offers and hires · 0 / 174" at bounding box center [758, 263] width 186 height 22
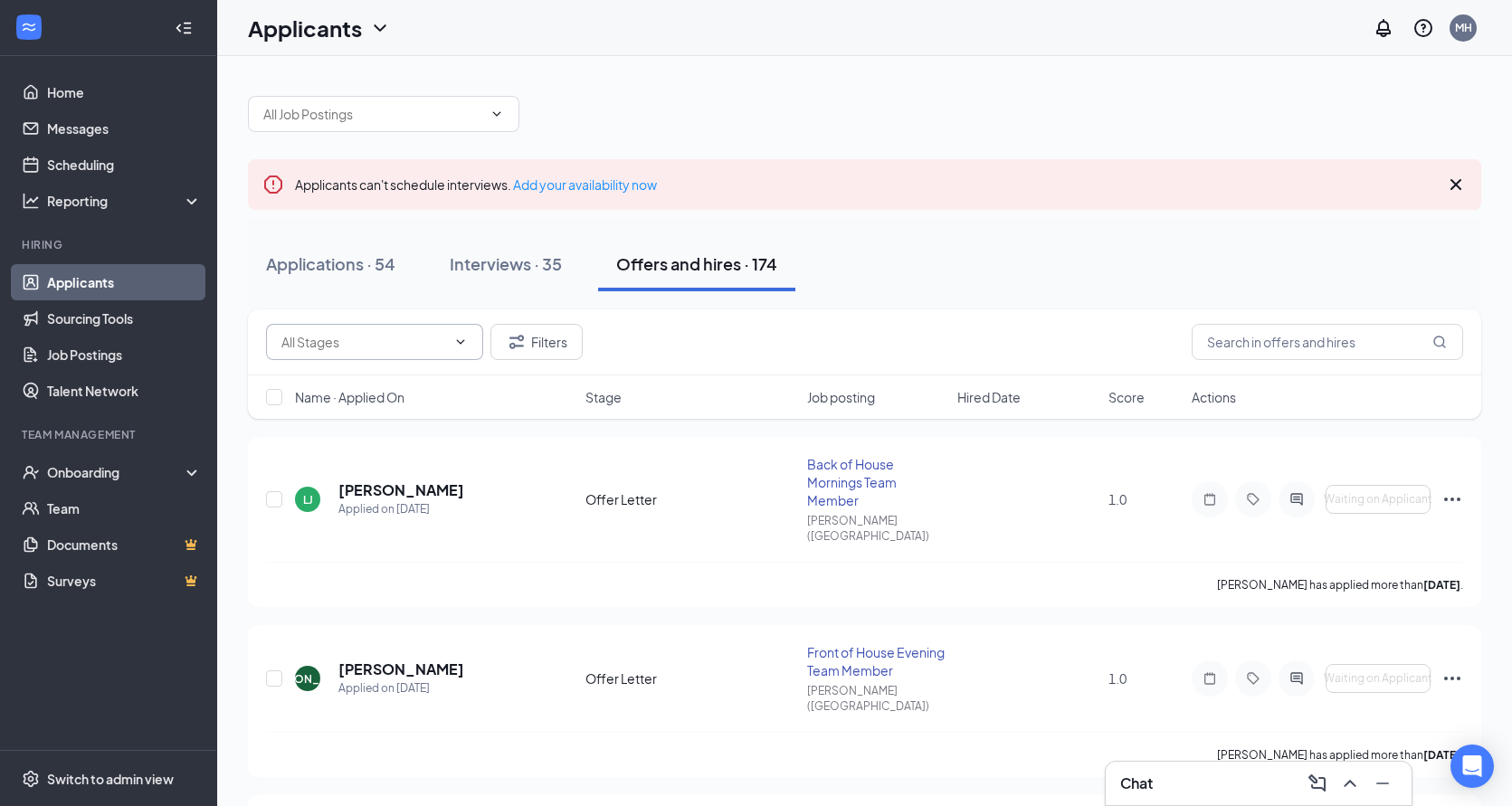
click at [380, 347] on input "text" at bounding box center [364, 341] width 165 height 20
click at [379, 448] on div "Offer Letter (2)" at bounding box center [340, 437] width 87 height 20
type input "Offer Letter (2)"
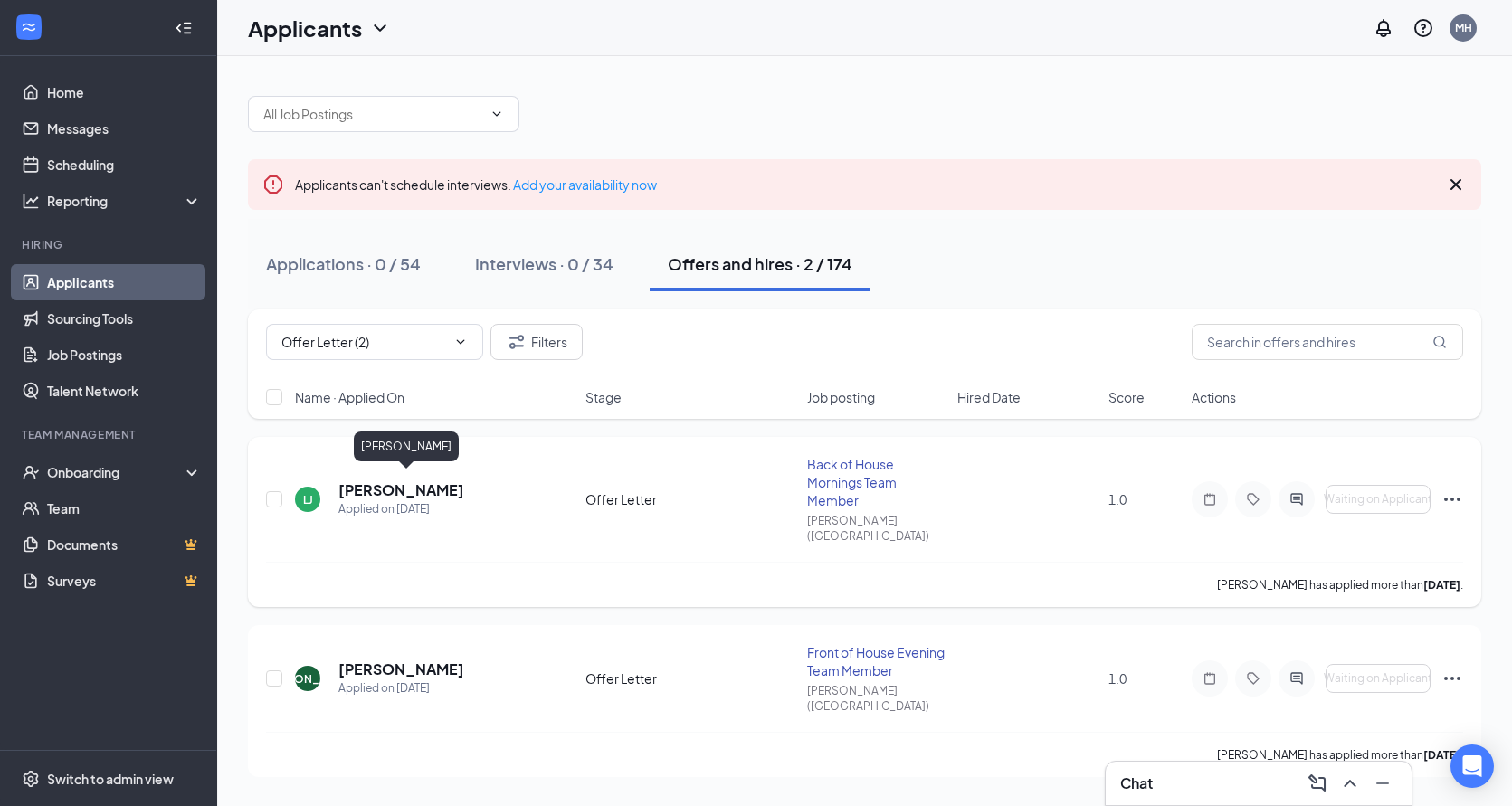
click at [415, 483] on h5 "[PERSON_NAME]" at bounding box center [402, 490] width 126 height 20
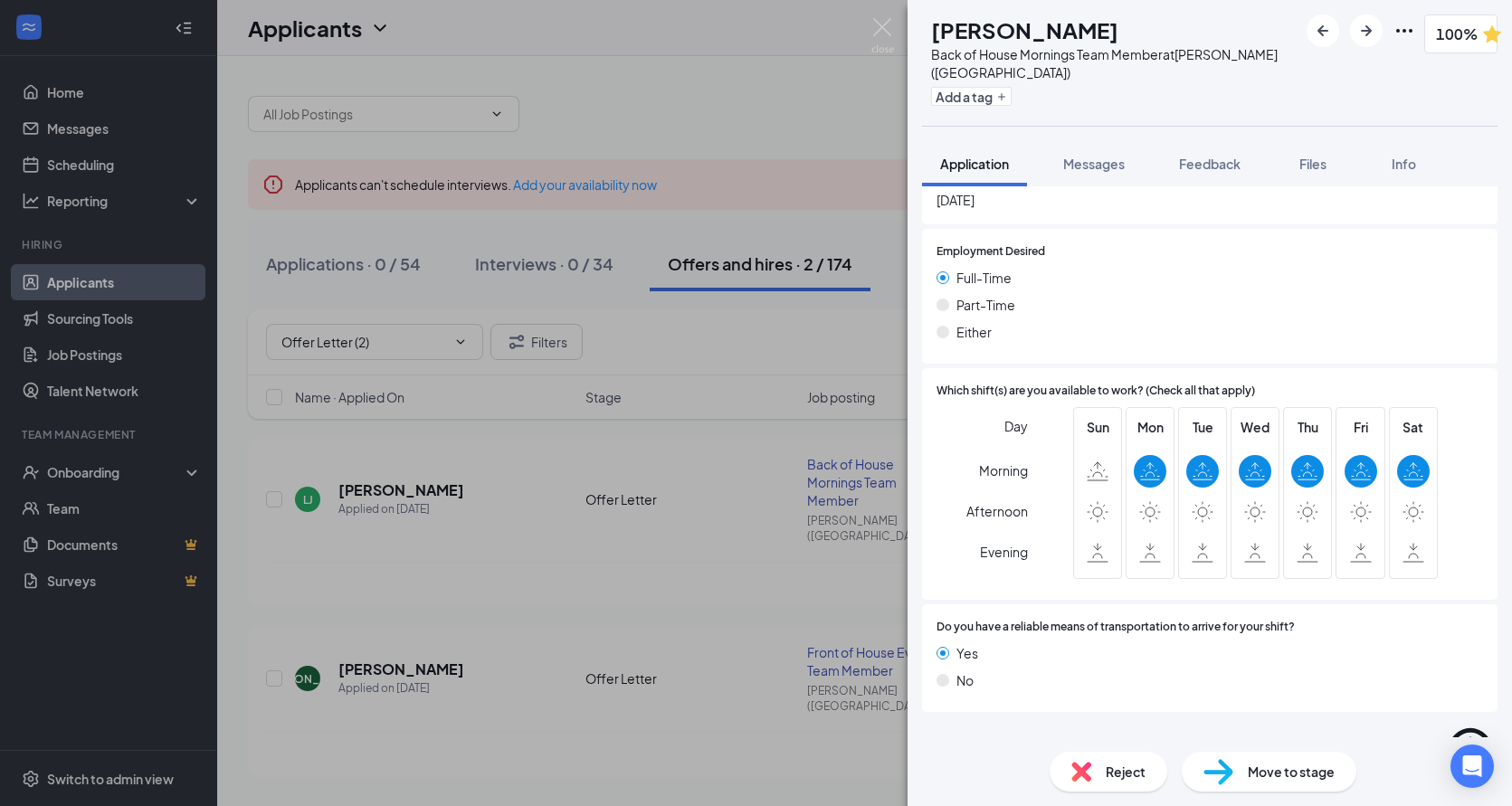
scroll to position [1064, 0]
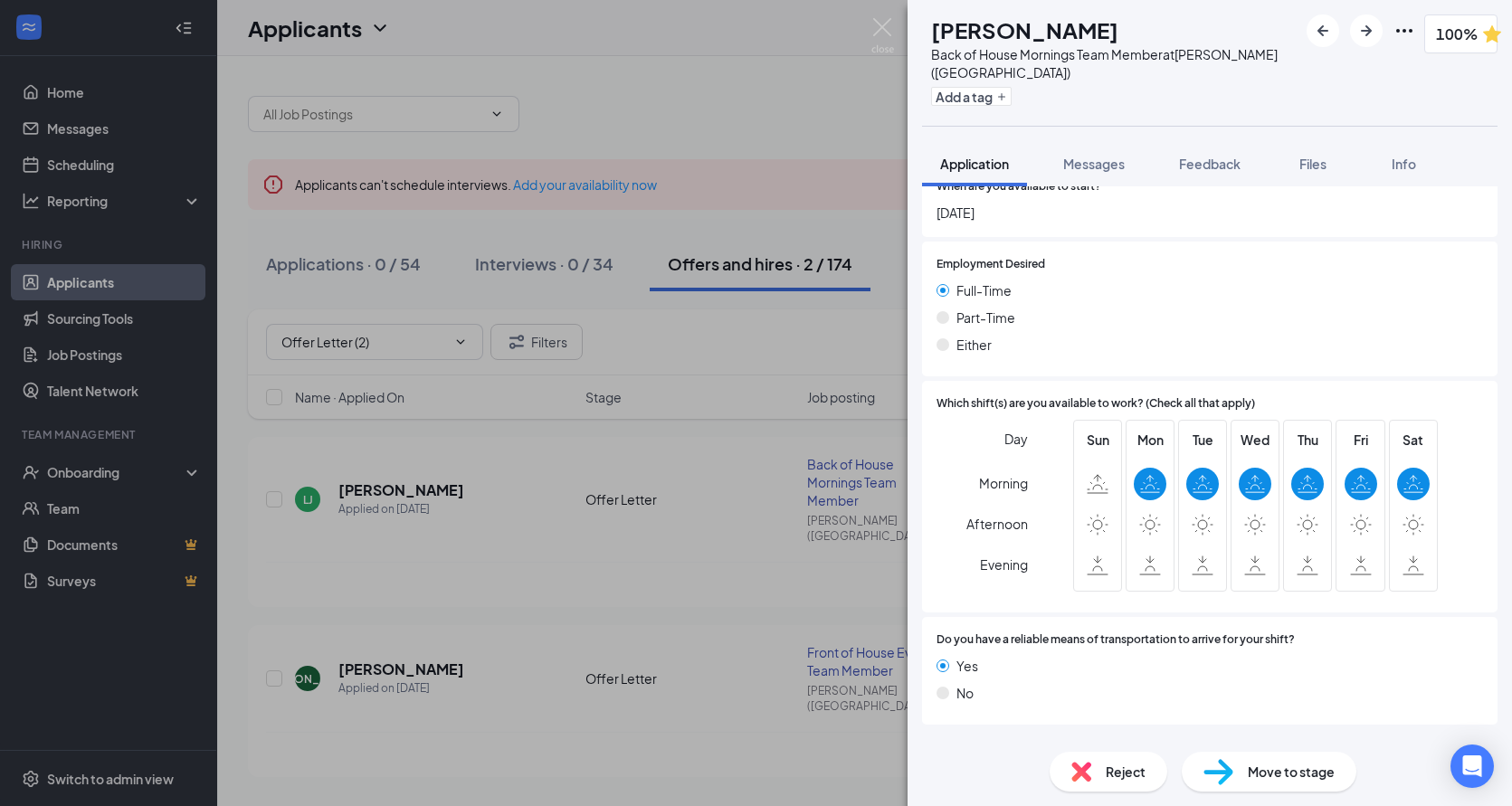
click at [931, 783] on icon "ChevronDown" at bounding box center [933, 793] width 21 height 21
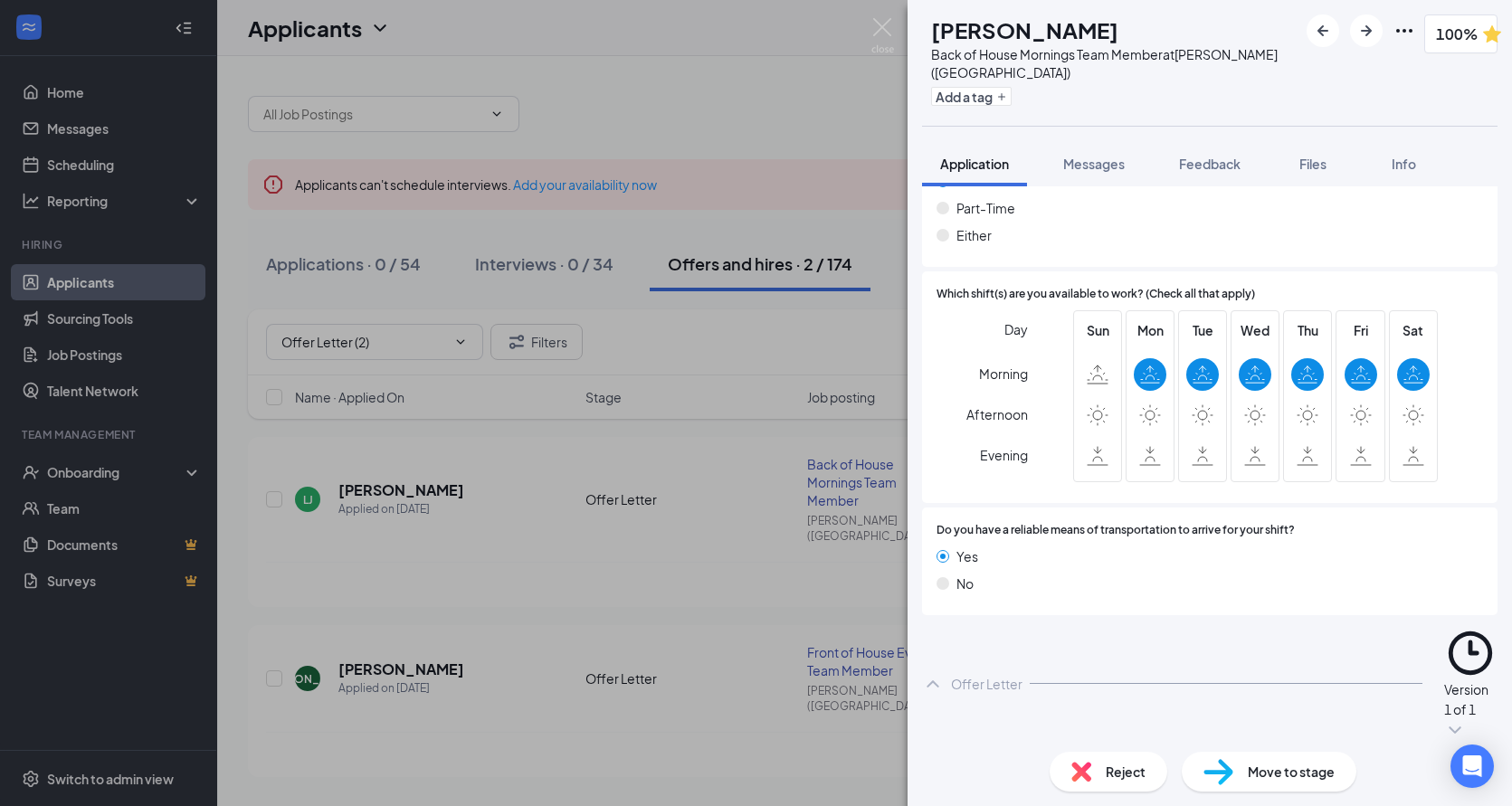
scroll to position [1173, 0]
click at [1306, 778] on icon "Eye" at bounding box center [1317, 789] width 21 height 21
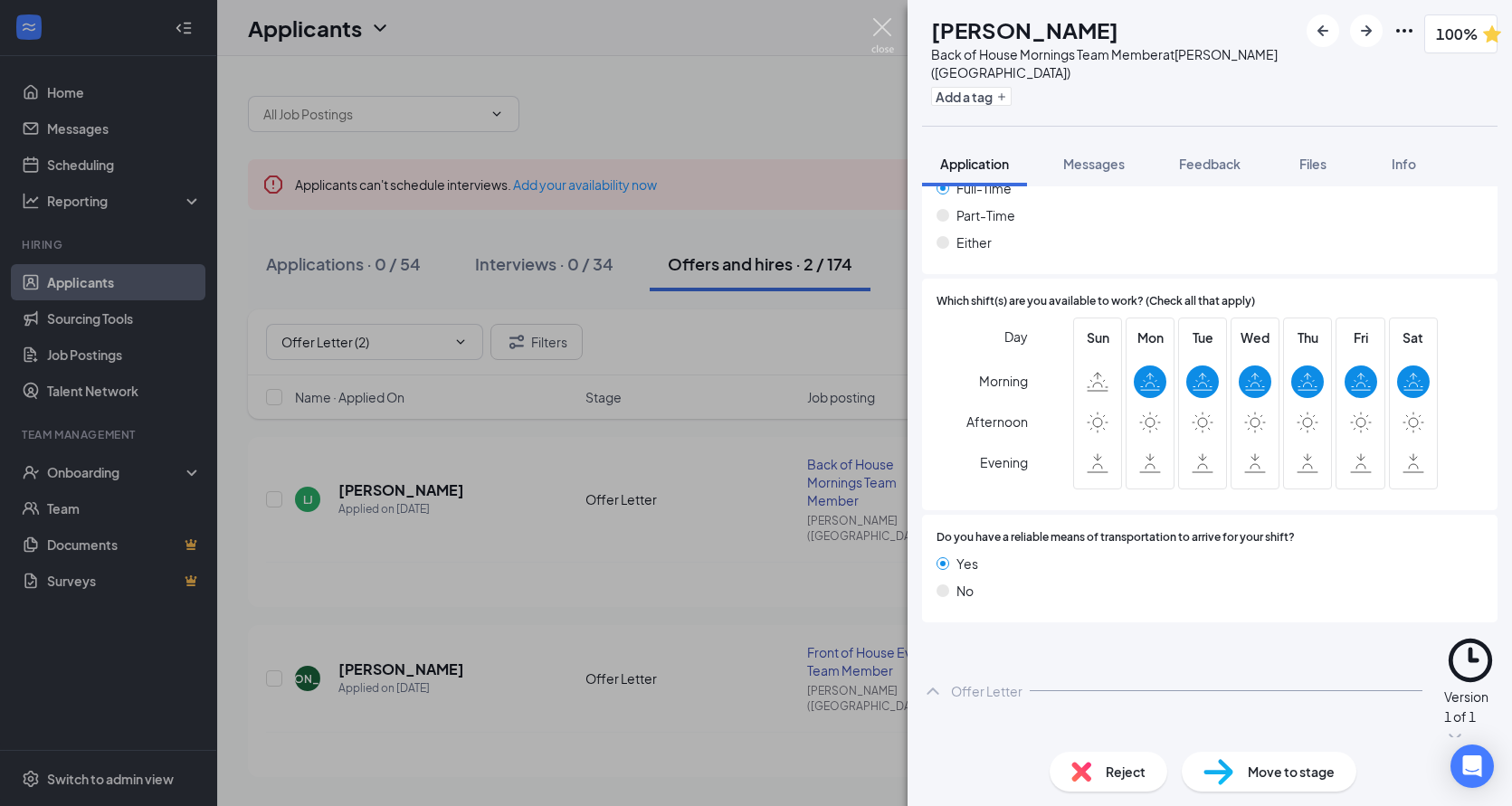
click at [881, 32] on img at bounding box center [882, 36] width 22 height 35
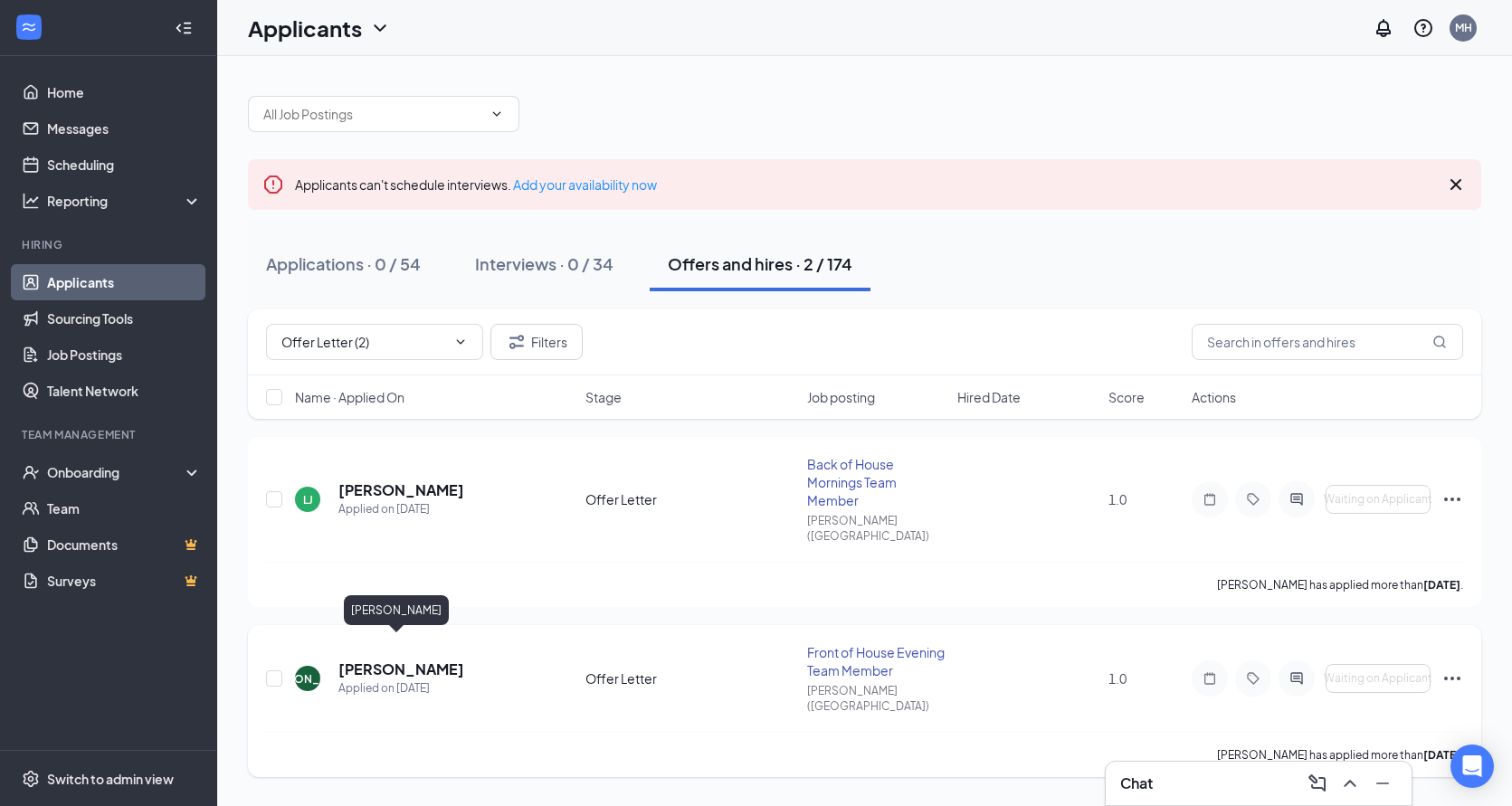
click at [391, 660] on h5 "[PERSON_NAME]" at bounding box center [402, 669] width 126 height 20
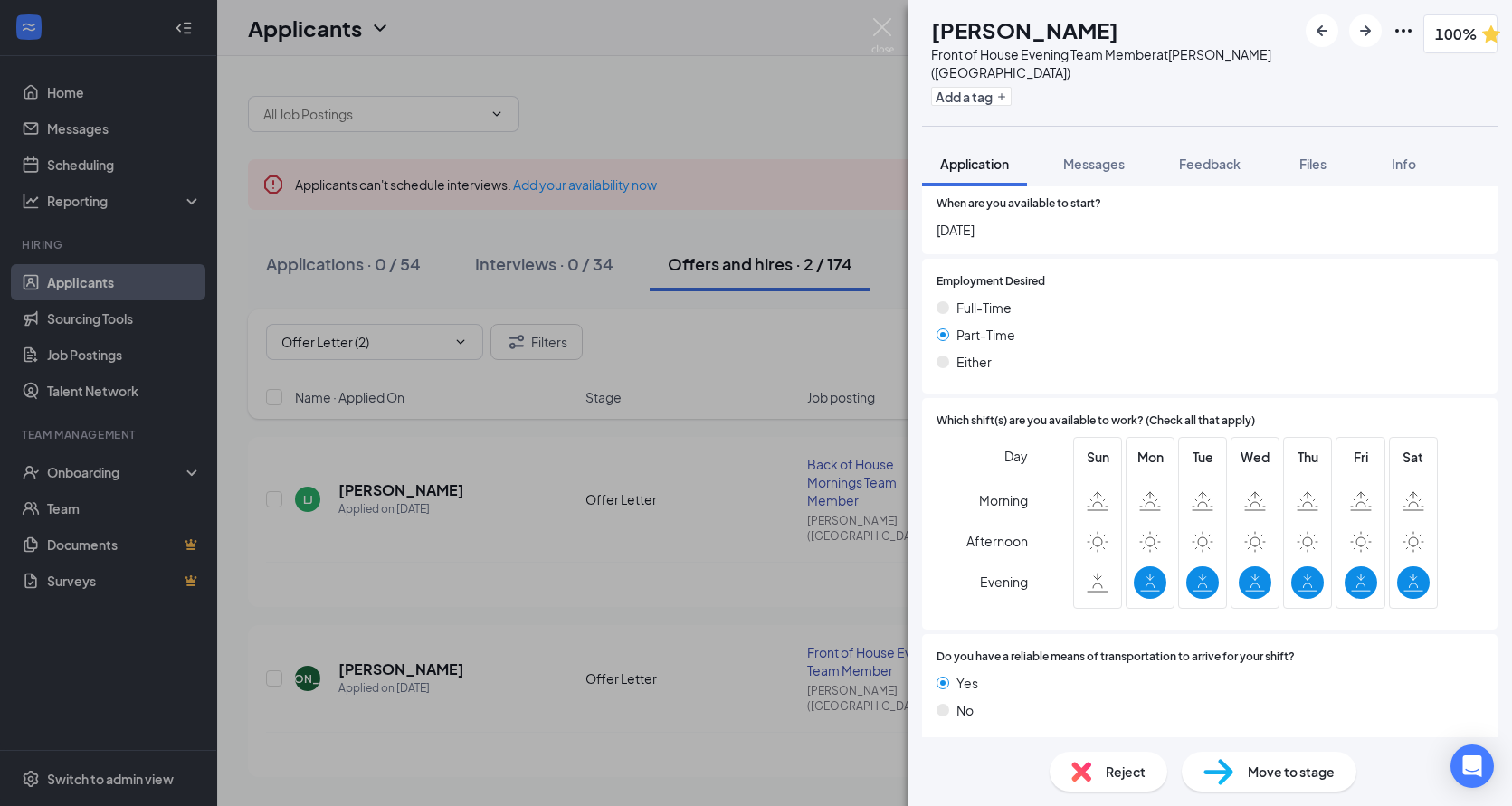
scroll to position [1047, 0]
click at [933, 800] on icon "ChevronDown" at bounding box center [933, 811] width 21 height 21
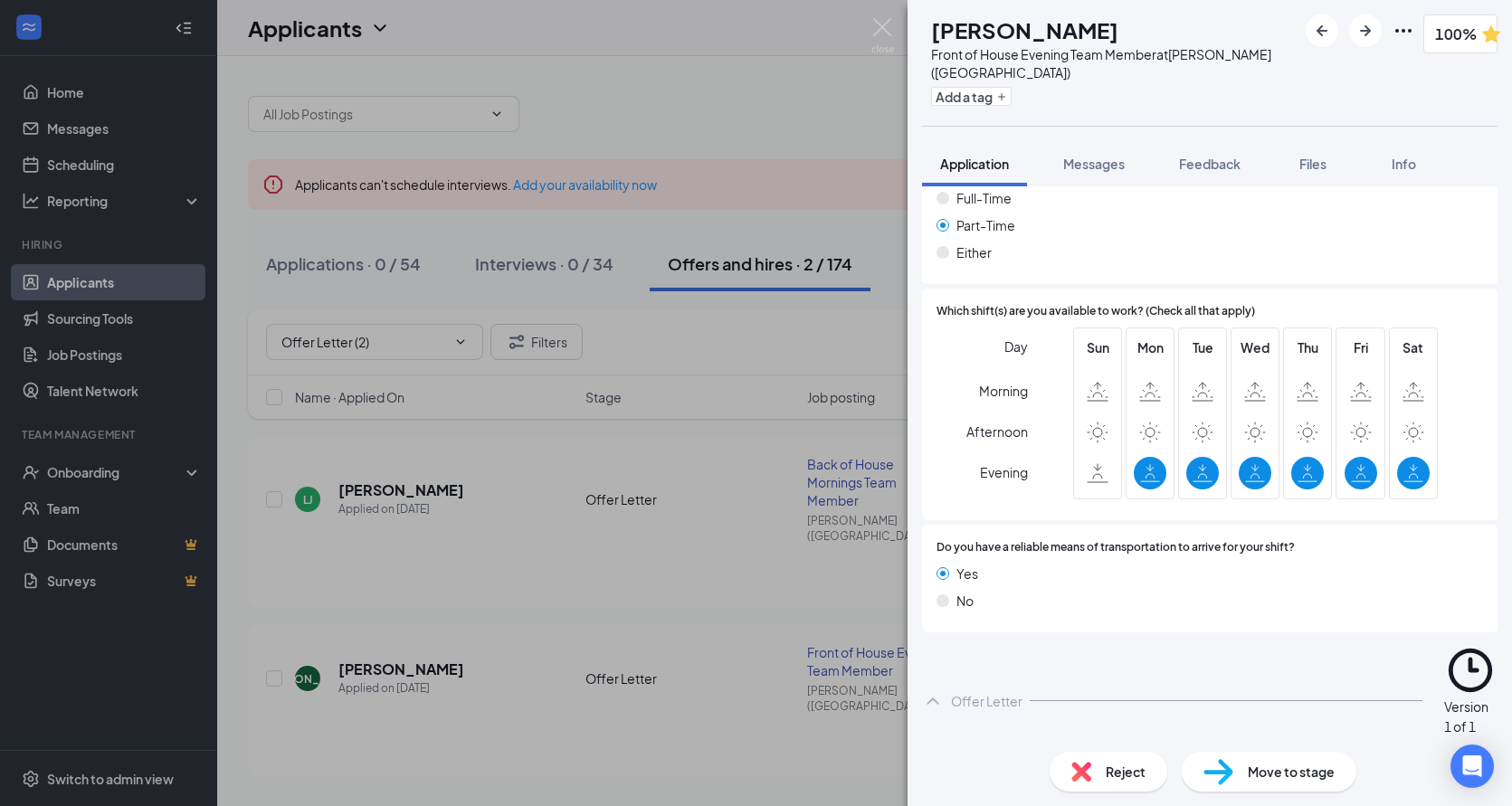
scroll to position [1156, 0]
click at [1308, 798] on icon "Eye" at bounding box center [1317, 805] width 18 height 15
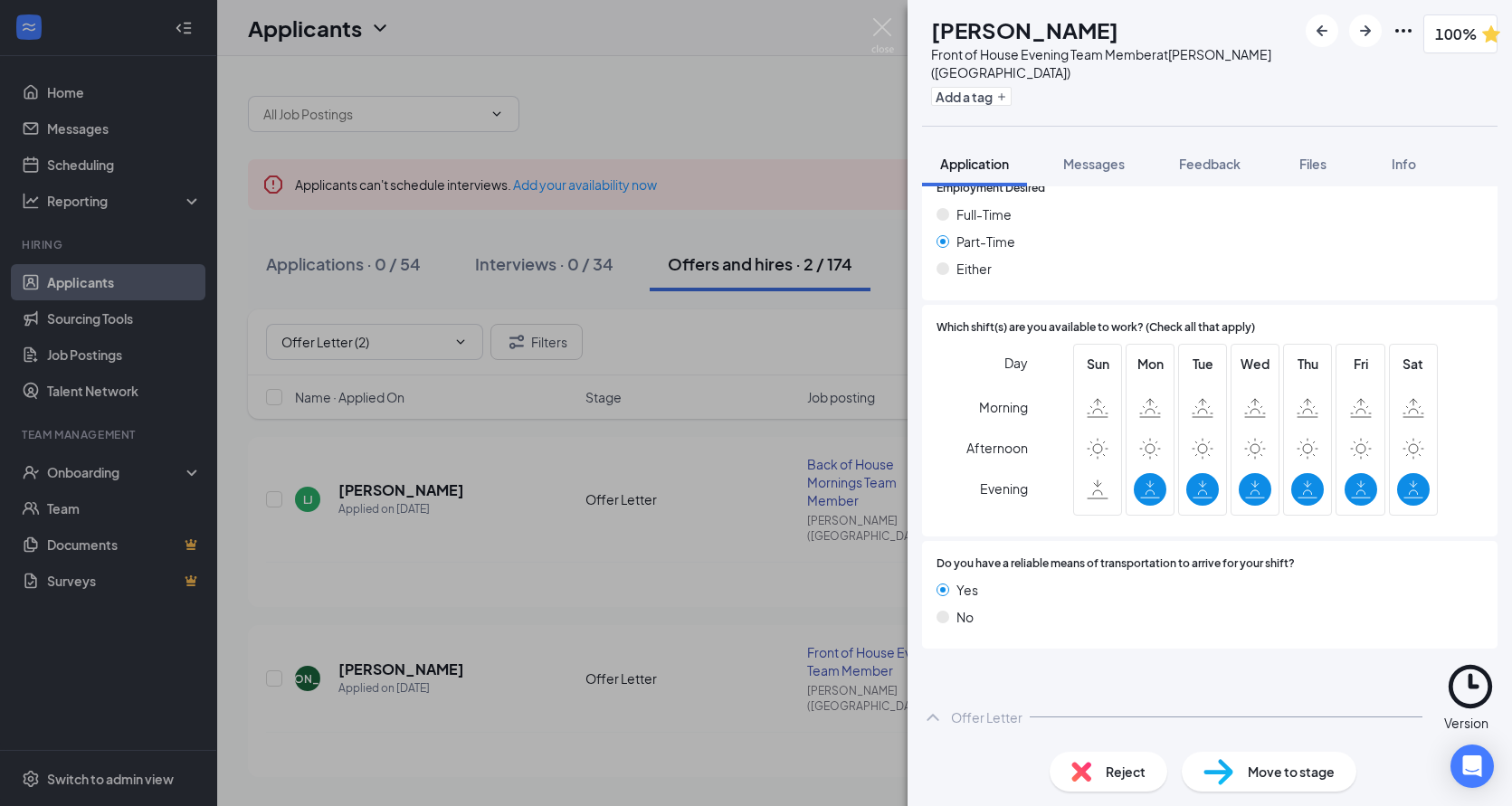
scroll to position [1139, 0]
